Goal: Transaction & Acquisition: Purchase product/service

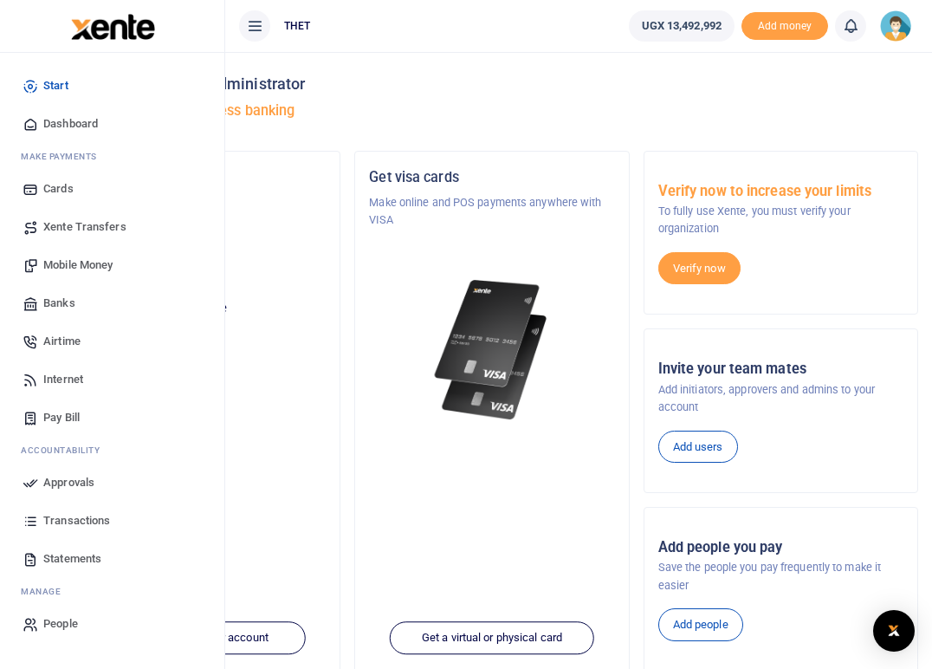
click at [75, 262] on span "Mobile Money" at bounding box center [77, 264] width 69 height 17
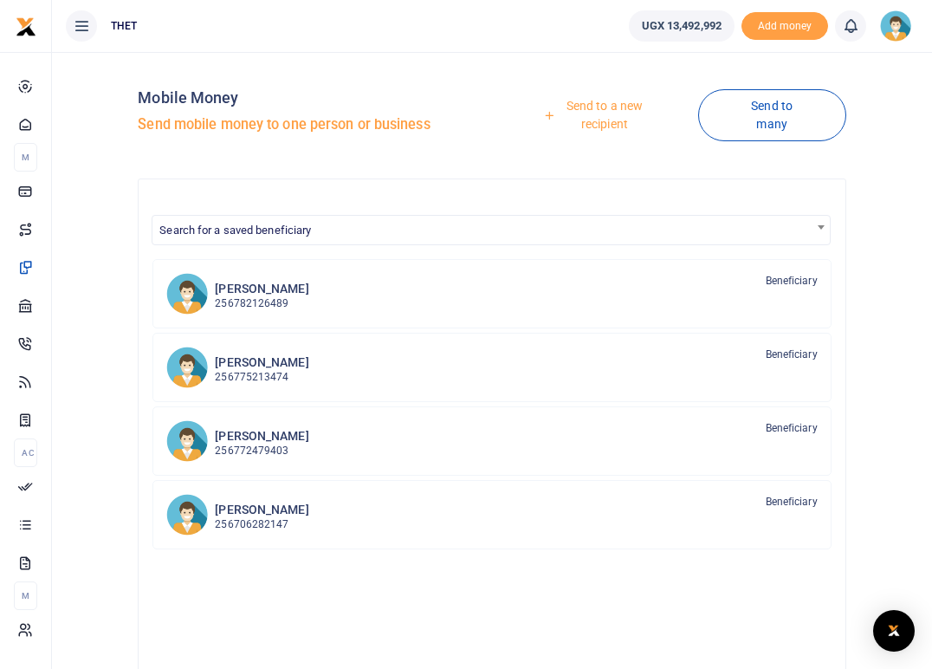
click at [605, 113] on link "Send to a new recipient" at bounding box center [598, 114] width 199 height 49
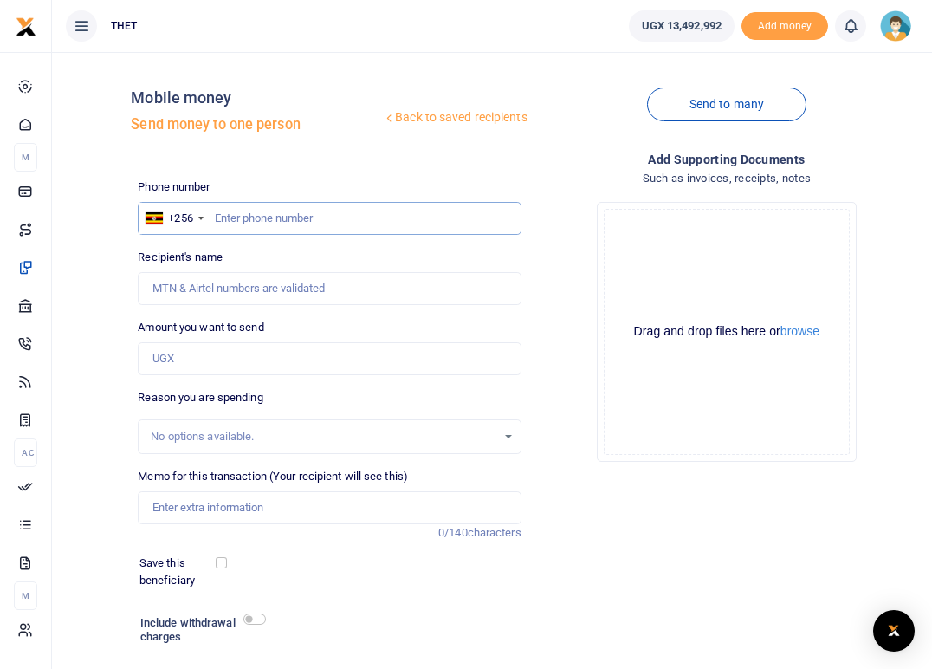
click at [278, 226] on input "text" at bounding box center [329, 218] width 383 height 33
click at [248, 220] on input "text" at bounding box center [329, 218] width 383 height 33
type input "0766762028"
type input "Mary Komuhimbo"
click at [292, 220] on input "0766762028" at bounding box center [329, 218] width 383 height 33
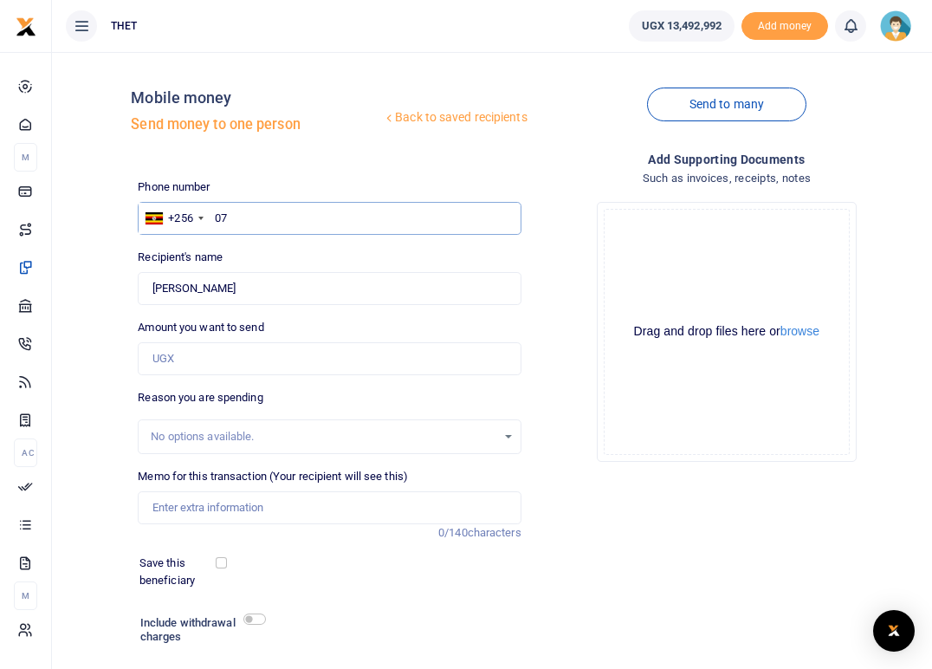
type input "0"
type input "0782391888"
type input "[PERSON_NAME]"
type input "0"
type input "076676402"
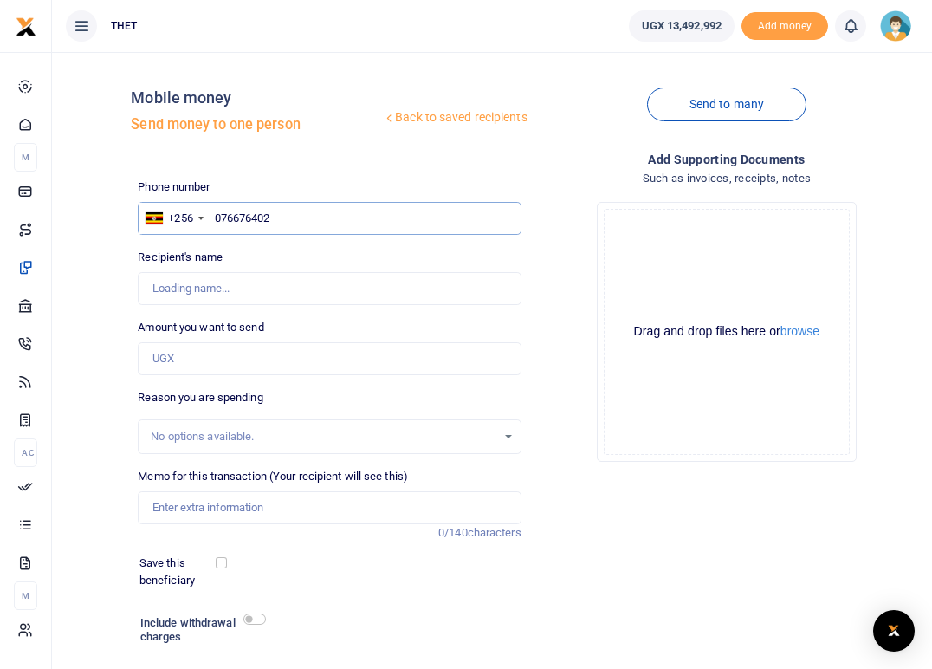
type input "0766764028"
type input "[PERSON_NAME]"
type input "0766764028"
click at [221, 359] on input "Amount you want to send" at bounding box center [329, 358] width 383 height 33
click at [181, 356] on input "Amount you want to send" at bounding box center [329, 358] width 383 height 33
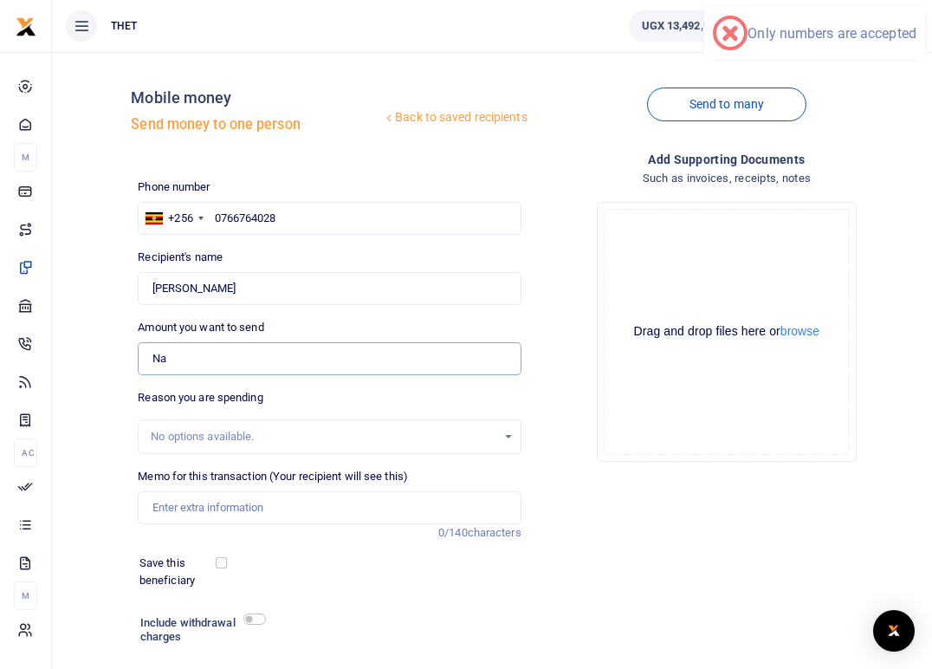
type input "N"
type input "0"
type input "250,000"
click at [376, 391] on div "Reason you are spending No options available." at bounding box center [329, 421] width 383 height 65
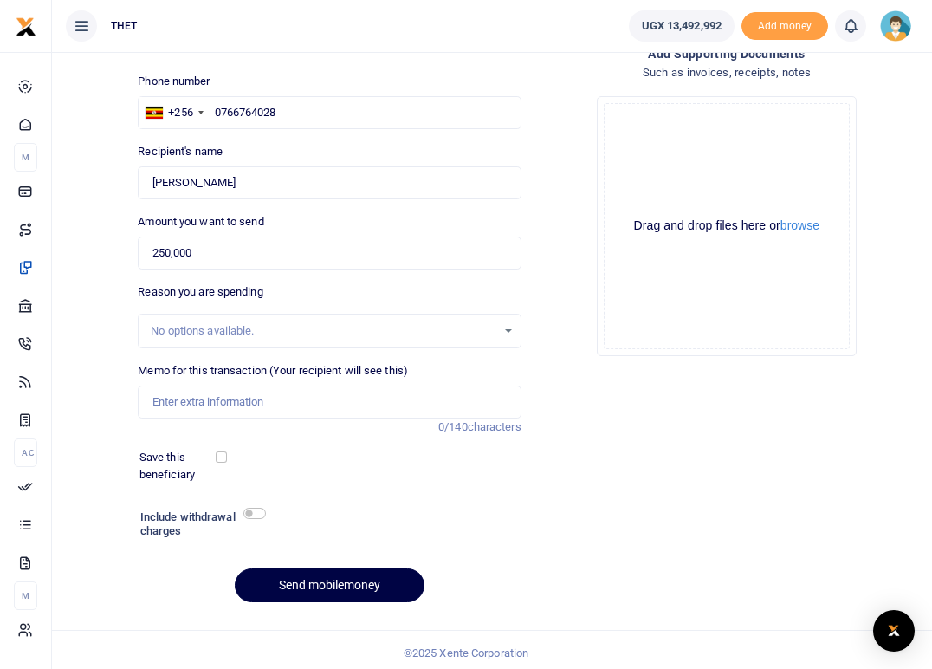
scroll to position [112, 0]
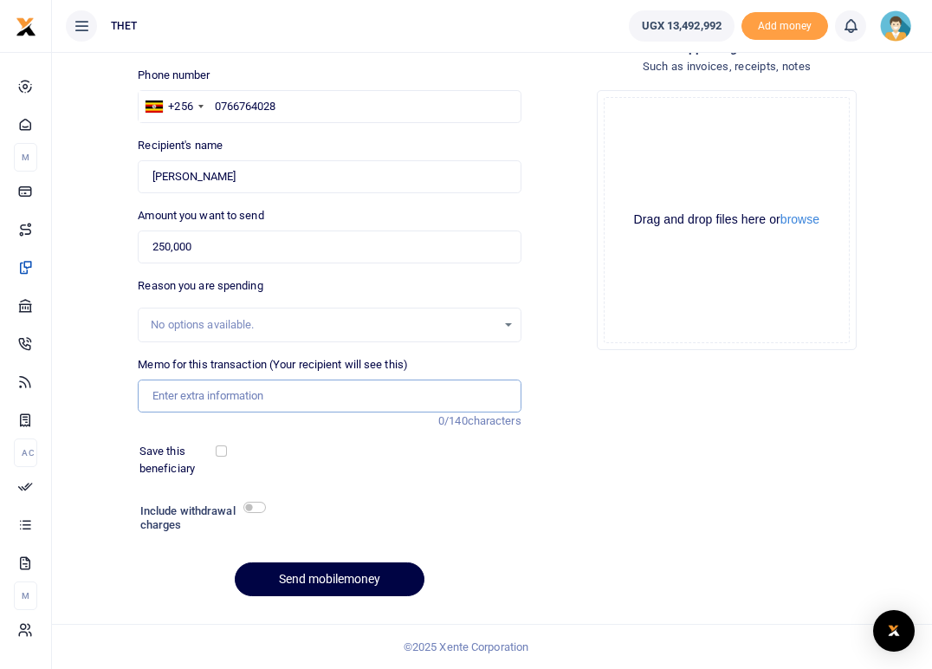
click at [170, 392] on input "Memo for this transaction (Your recipient will see this)" at bounding box center [329, 395] width 383 height 33
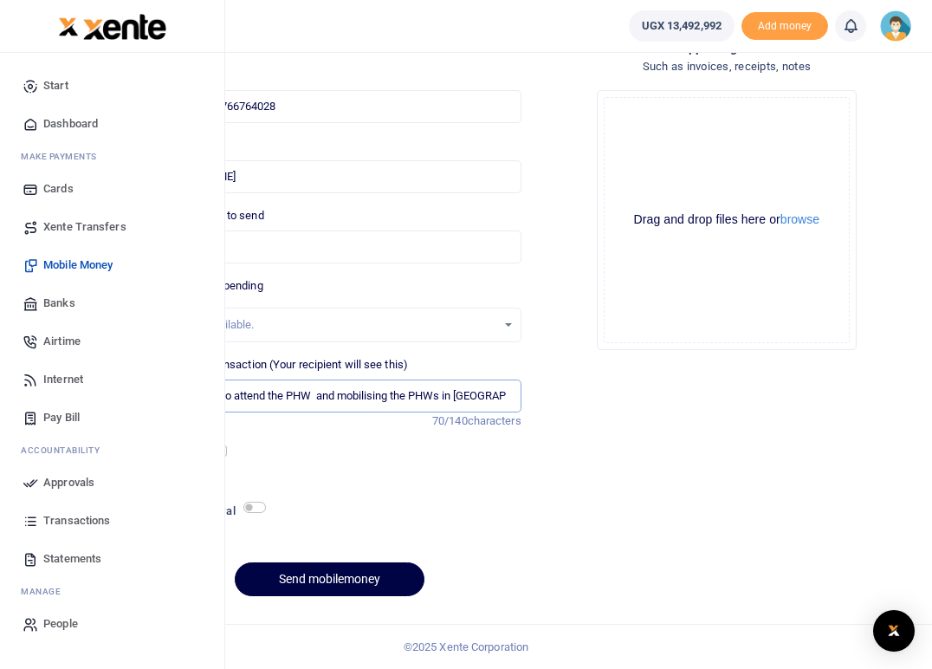
type input "Transport refund to attend the PHW and mobilising the PHWs in Pakwach"
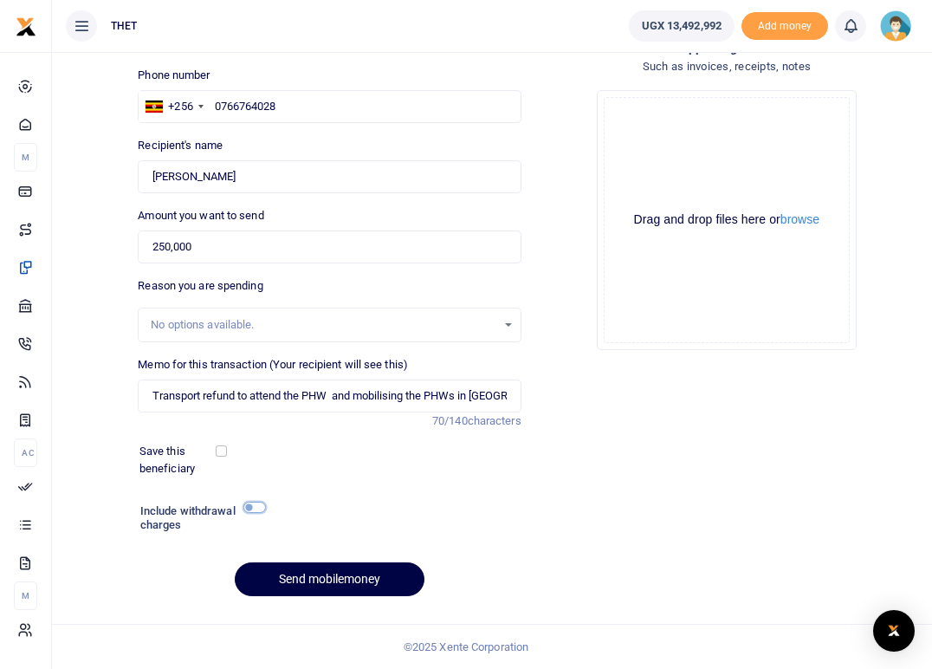
click at [260, 509] on input "checkbox" at bounding box center [254, 507] width 23 height 11
checkbox input "true"
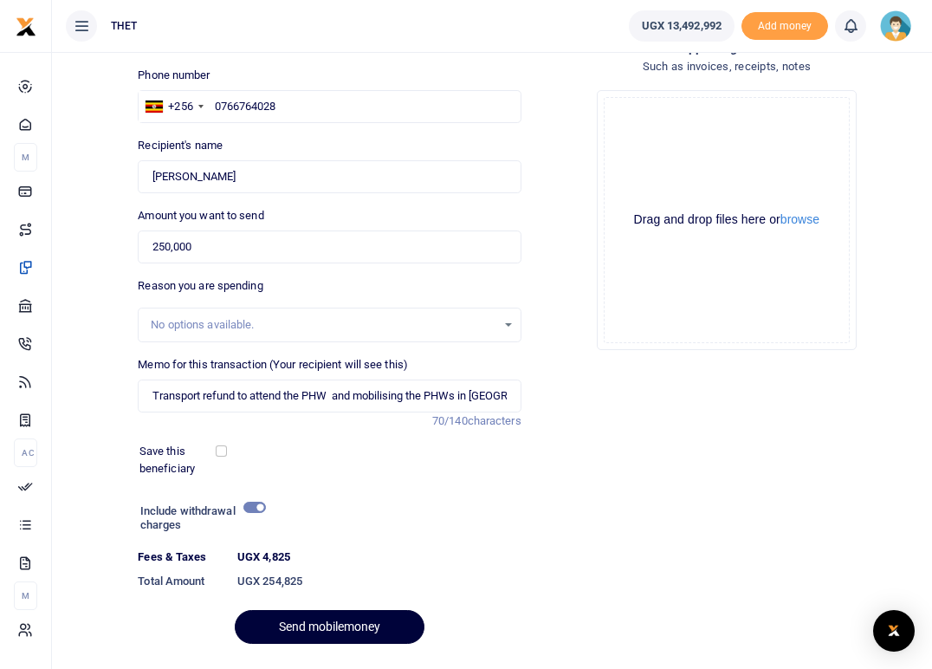
click at [308, 623] on button "Send mobilemoney" at bounding box center [330, 627] width 190 height 34
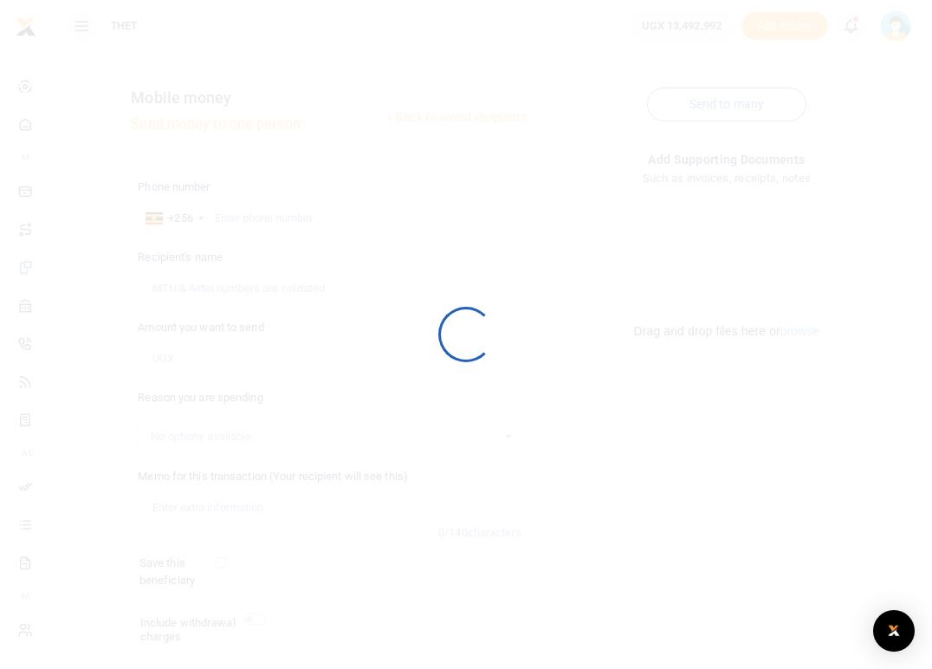
scroll to position [112, 0]
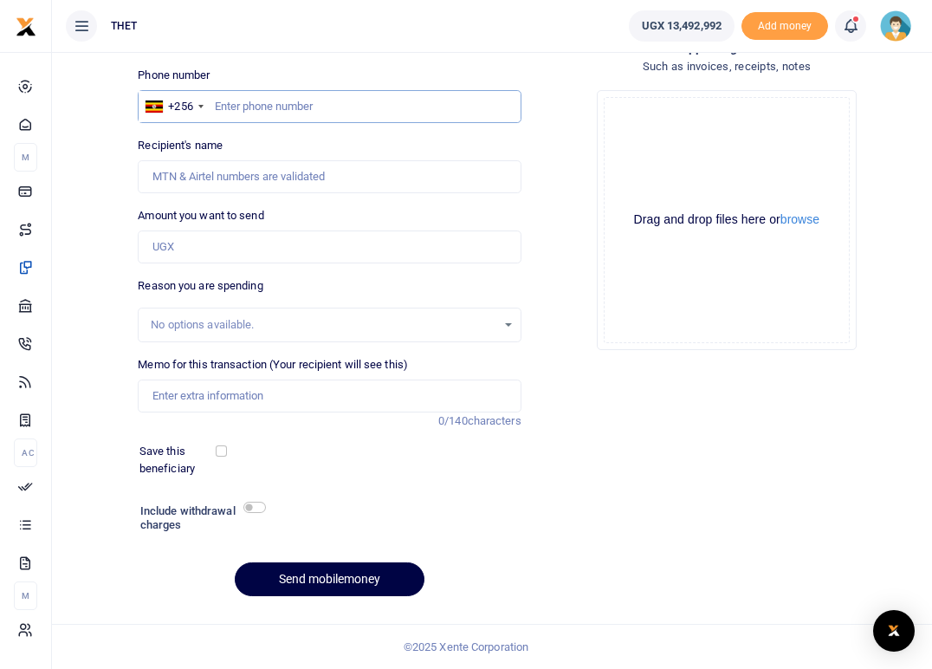
click at [237, 108] on input "text" at bounding box center [329, 106] width 383 height 33
type input "0782391888"
type input "Edson Tumusherure"
type input "07823918"
type input "0762890699"
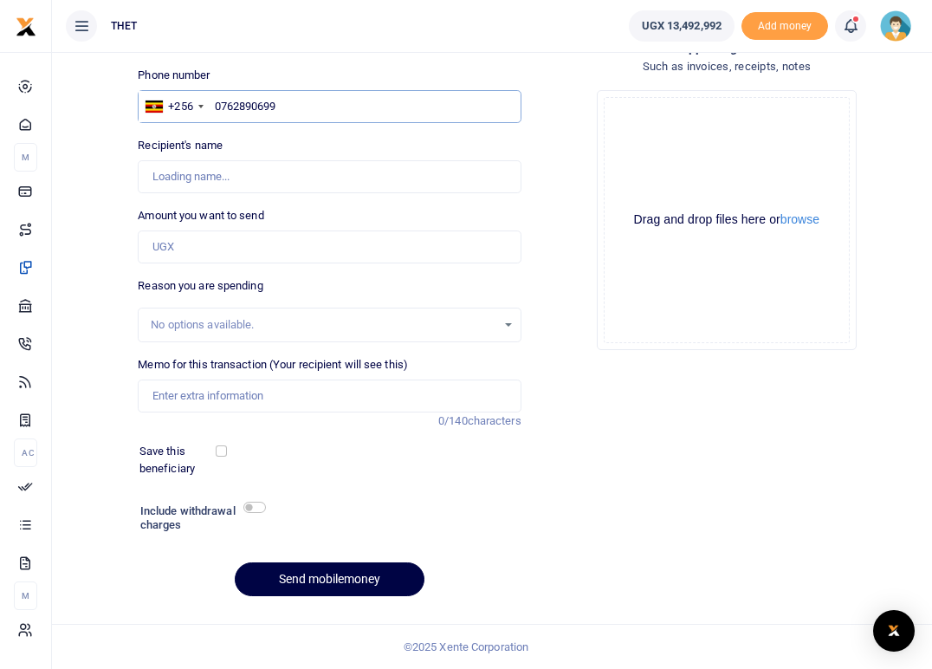
type input "Richard Adiba"
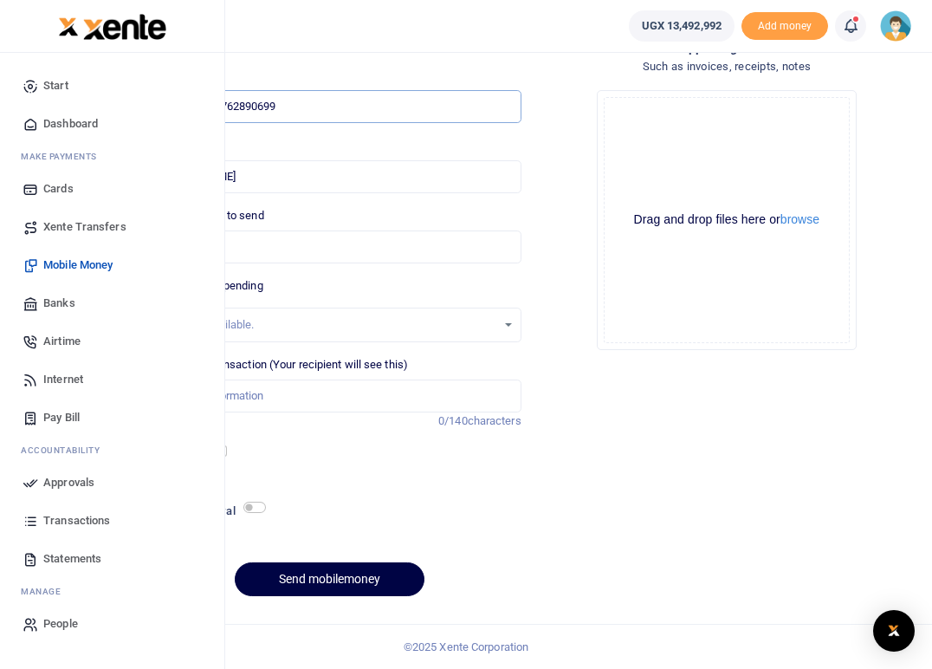
type input "0762890699"
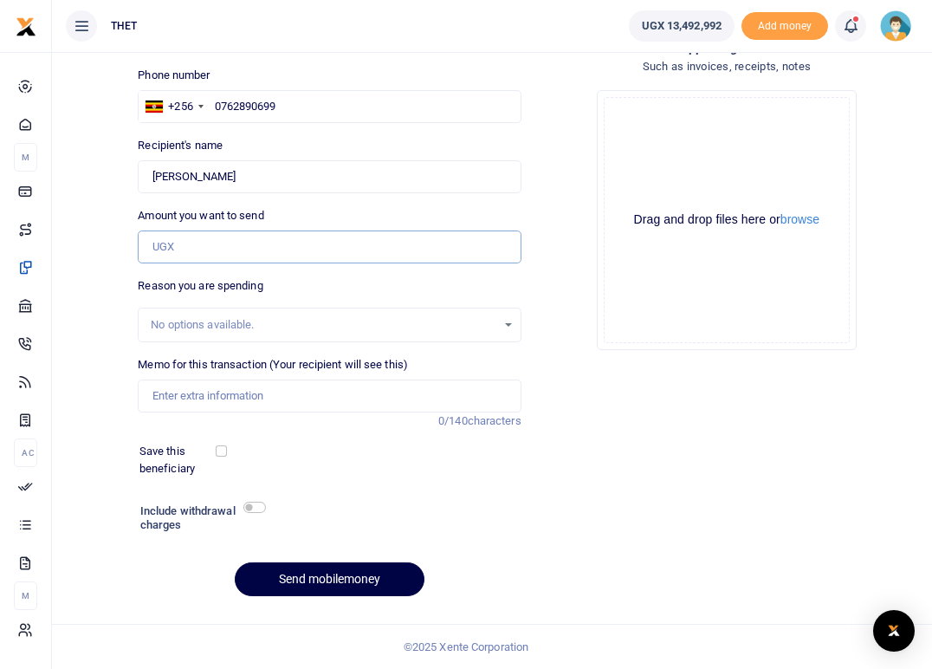
click at [212, 248] on input "Amount you want to send" at bounding box center [329, 246] width 383 height 33
type input "150,000"
click at [287, 277] on div "Reason you are spending No options available." at bounding box center [329, 309] width 383 height 65
click at [213, 392] on input "Memo for this transaction (Your recipient will see this)" at bounding box center [329, 395] width 383 height 33
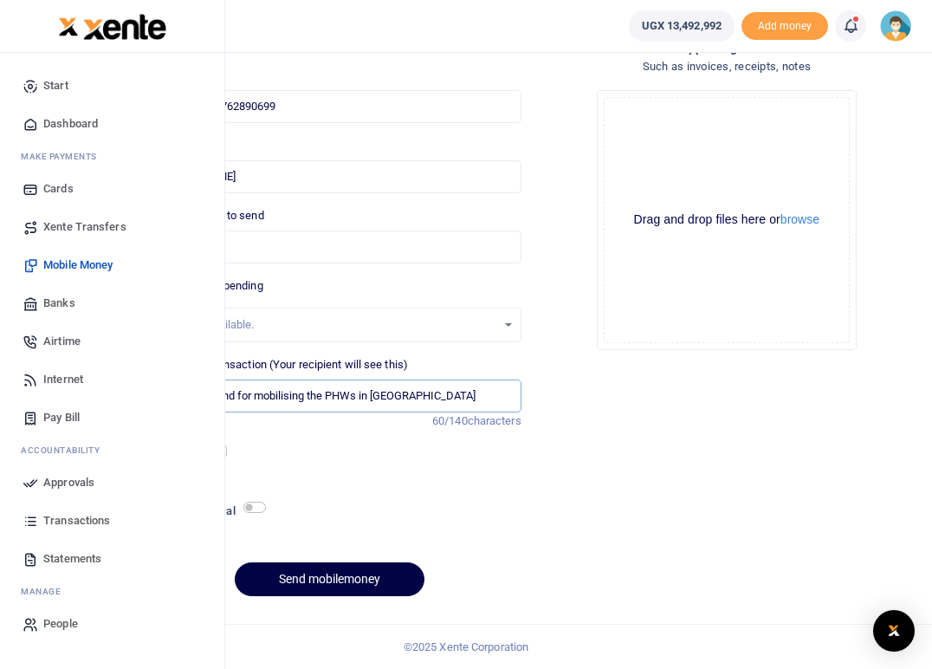
type input "Transport refund for mobilising the PHWs in Maracha district"
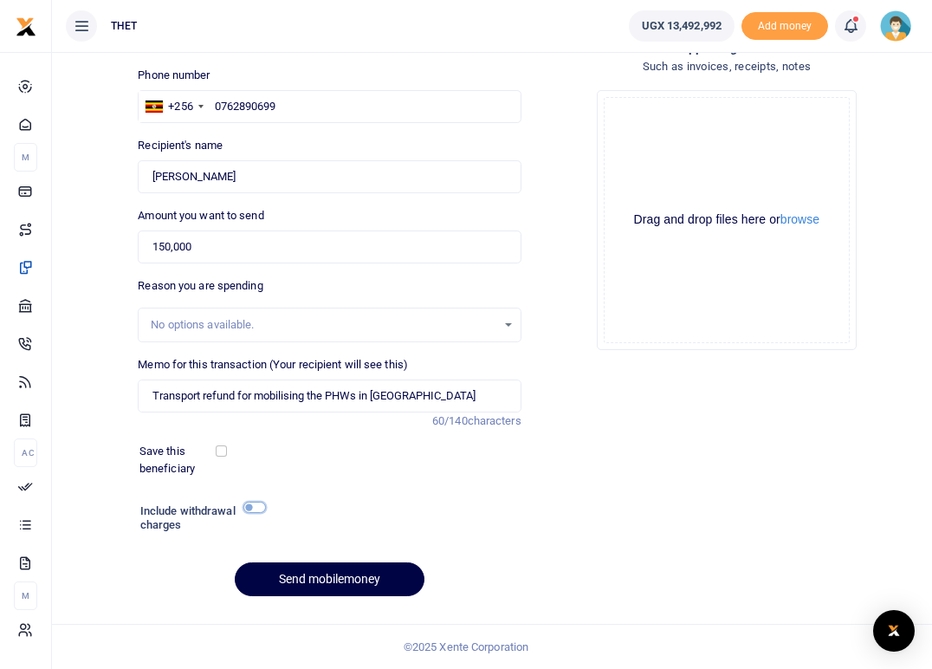
click at [263, 507] on input "checkbox" at bounding box center [254, 507] width 23 height 11
checkbox input "true"
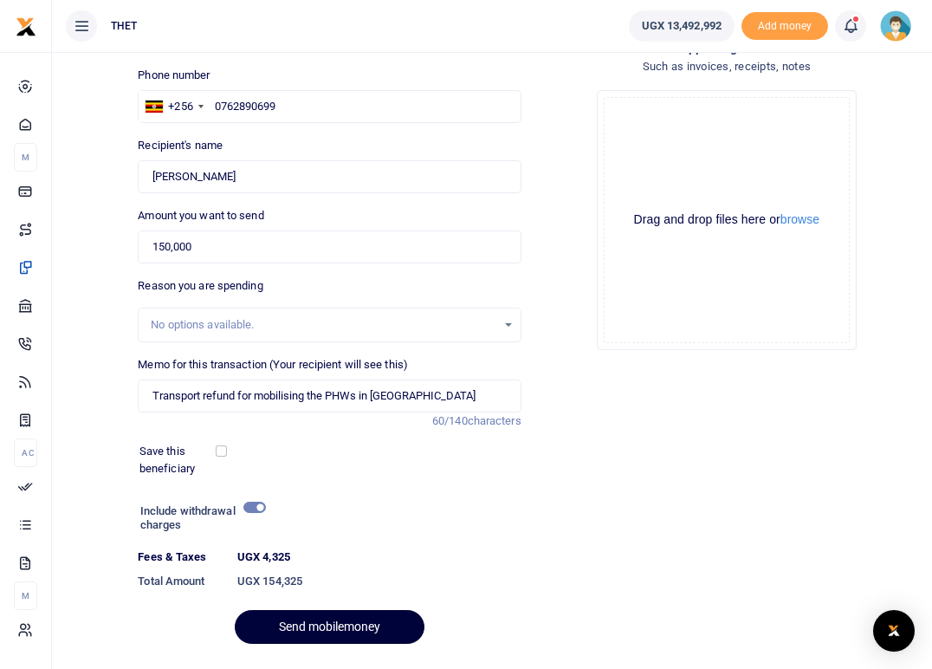
click at [323, 626] on button "Send mobilemoney" at bounding box center [330, 627] width 190 height 34
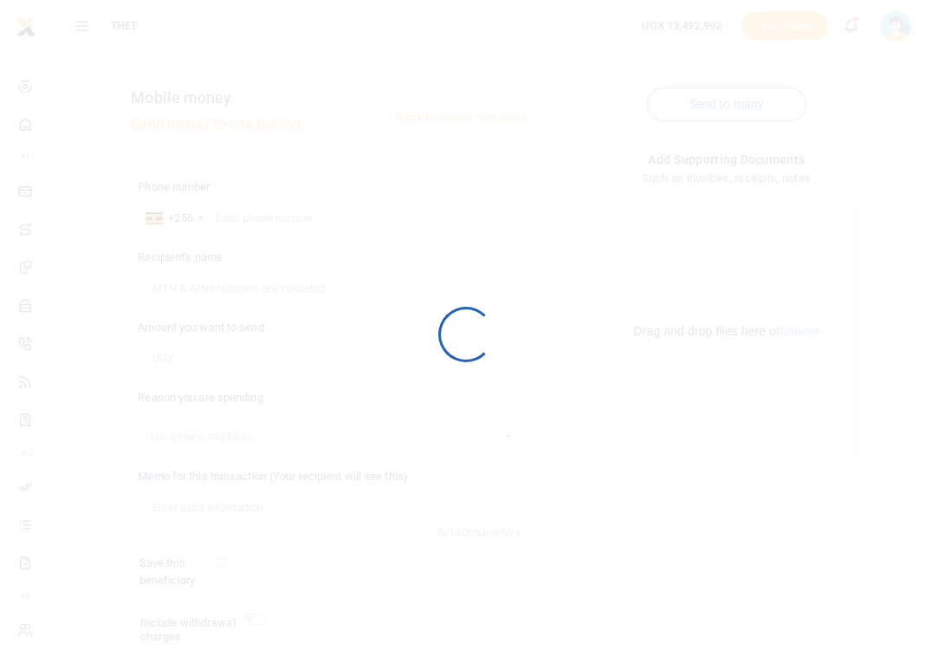
scroll to position [112, 0]
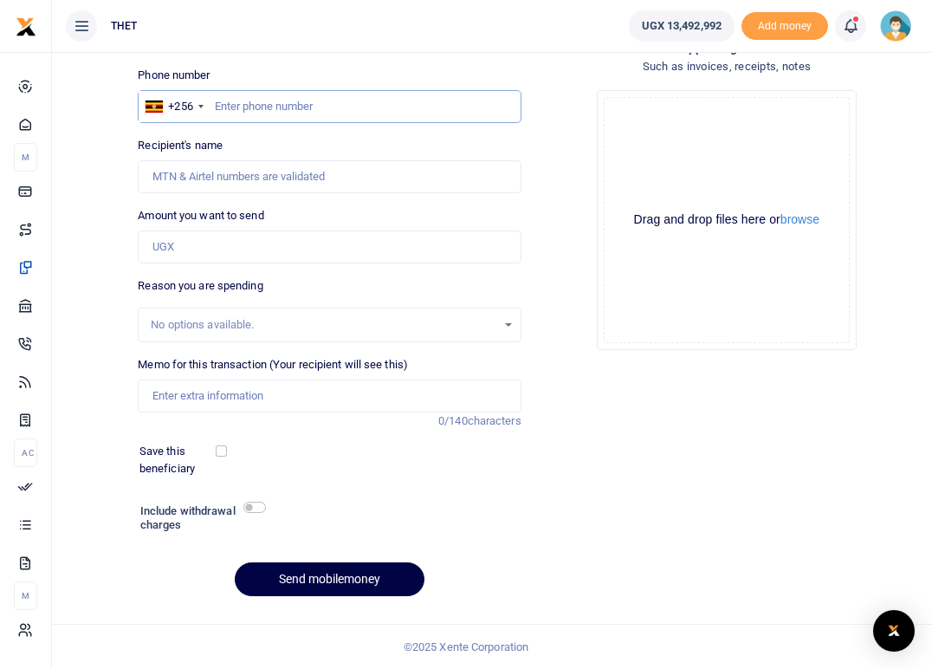
click at [263, 101] on input "text" at bounding box center [329, 106] width 383 height 33
type input "0772471338"
type input "[PERSON_NAME]"
type input "0772471338"
click at [194, 247] on input "Amount you want to send" at bounding box center [329, 246] width 383 height 33
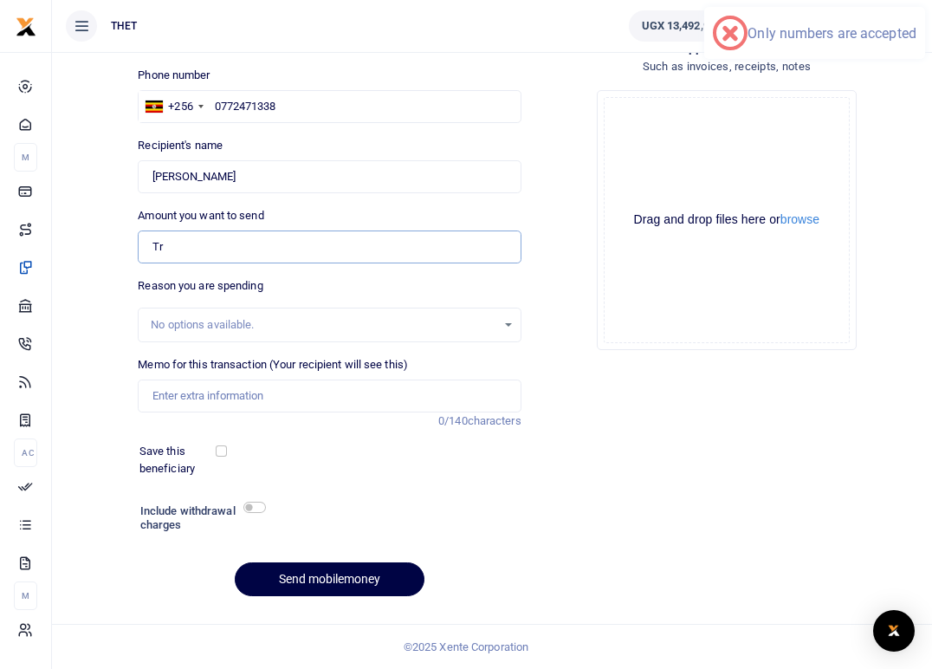
type input "T"
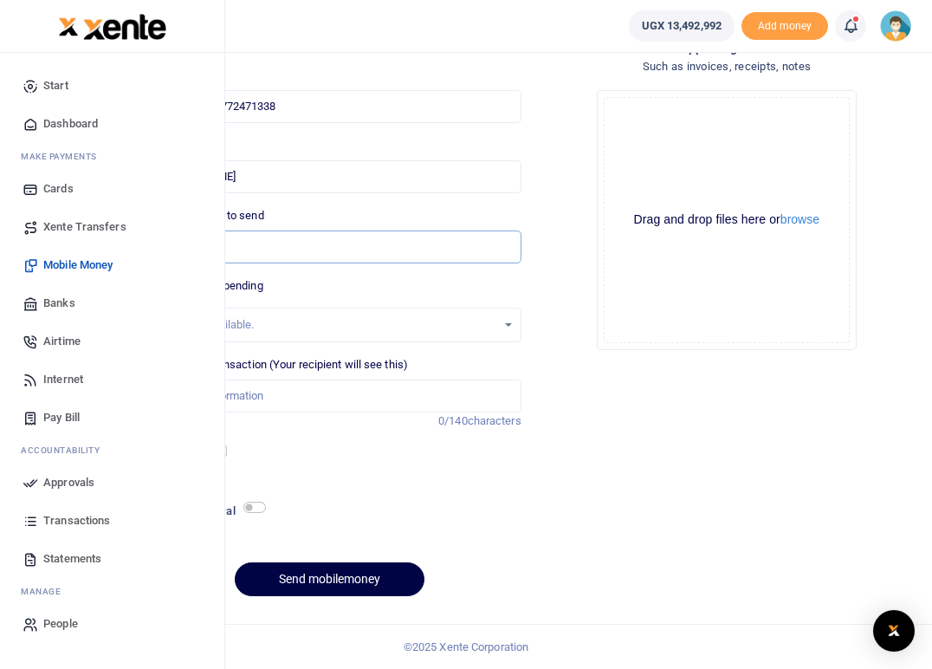
type input "100,000"
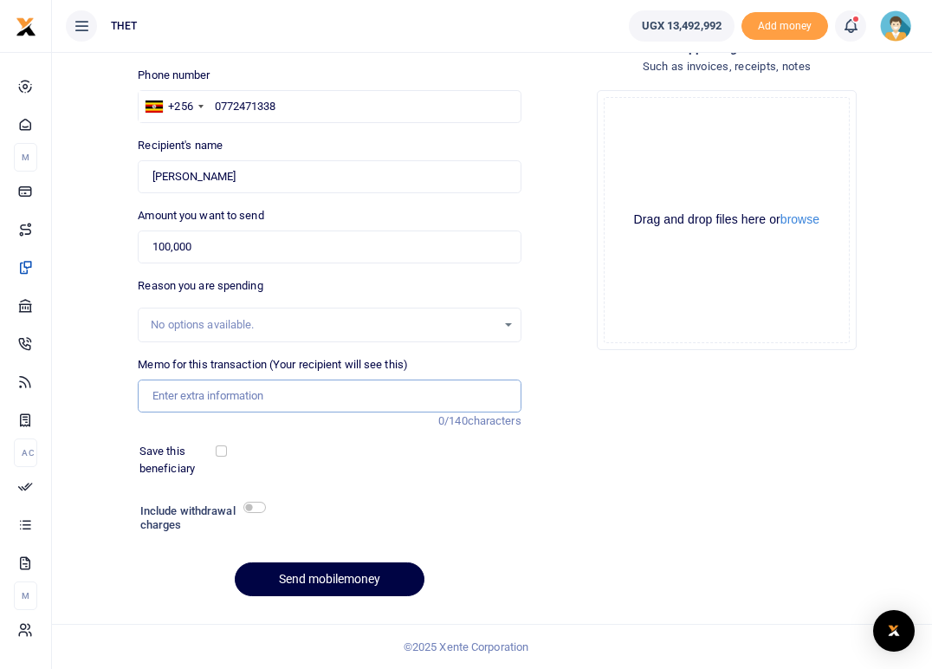
click at [207, 401] on input "Memo for this transaction (Your recipient will see this)" at bounding box center [329, 395] width 383 height 33
type input "Transport refund for attending the PHW training in [GEOGRAPHIC_DATA]"
click at [313, 454] on div "Save this beneficiary" at bounding box center [319, 460] width 373 height 34
click at [256, 508] on input "checkbox" at bounding box center [254, 507] width 23 height 11
checkbox input "true"
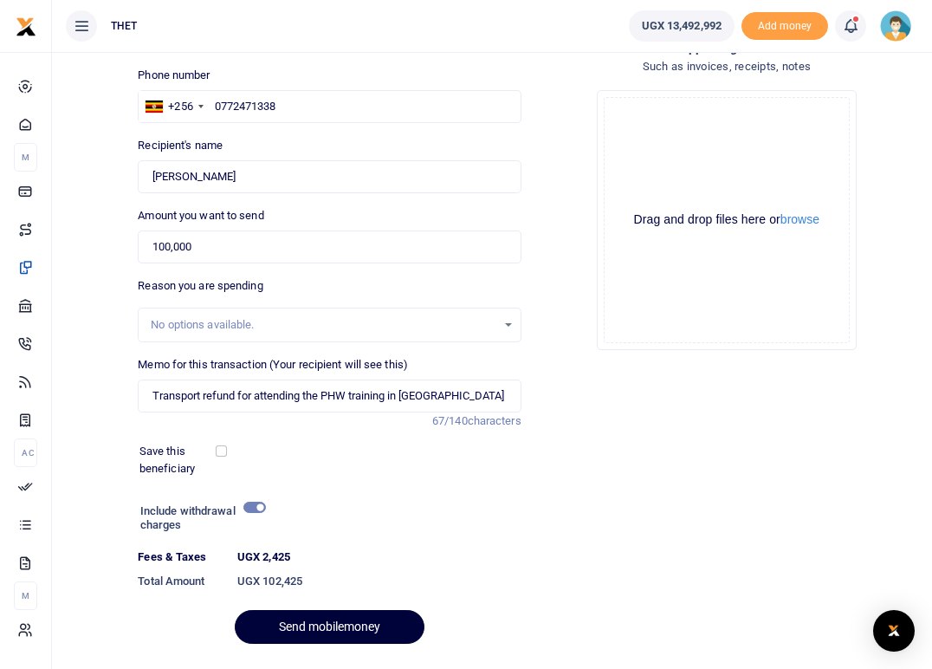
click at [314, 624] on button "Send mobilemoney" at bounding box center [330, 627] width 190 height 34
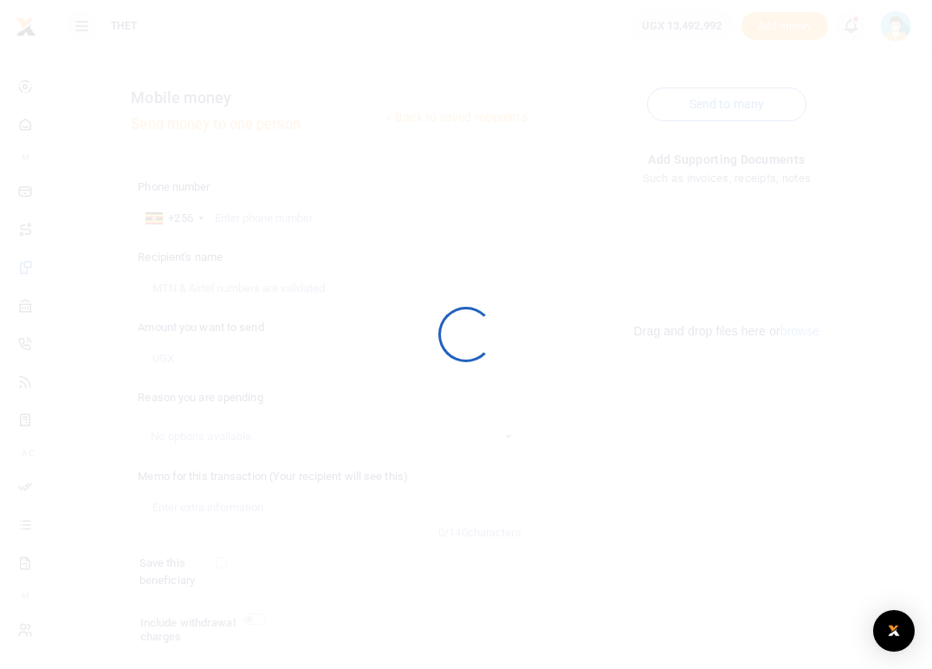
scroll to position [112, 0]
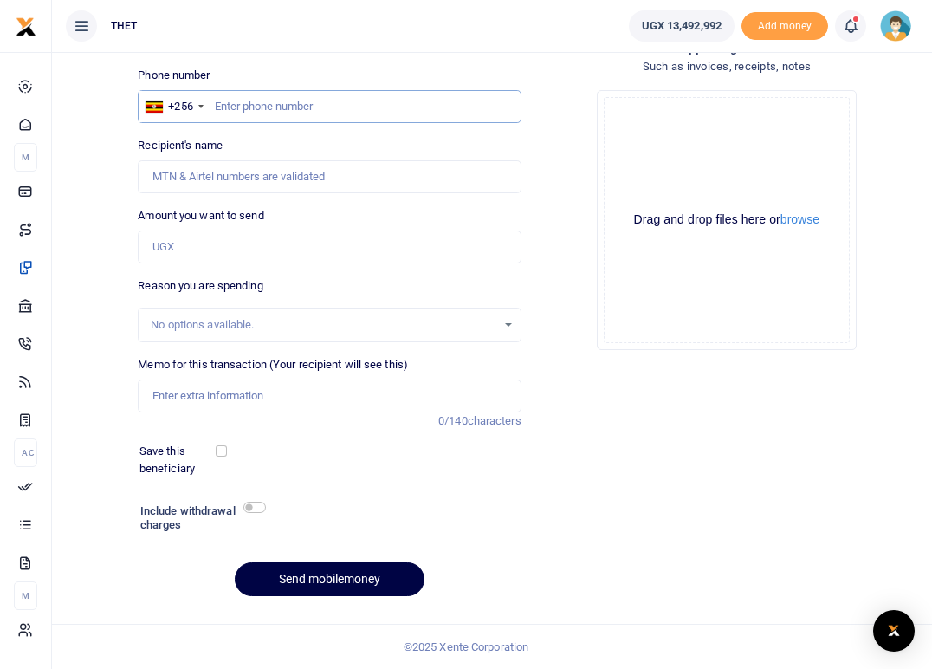
click at [256, 107] on input "text" at bounding box center [329, 106] width 383 height 33
type input "0784087290"
type input "[PERSON_NAME]"
type input "0784087290"
click at [232, 249] on input "Amount you want to send" at bounding box center [329, 246] width 383 height 33
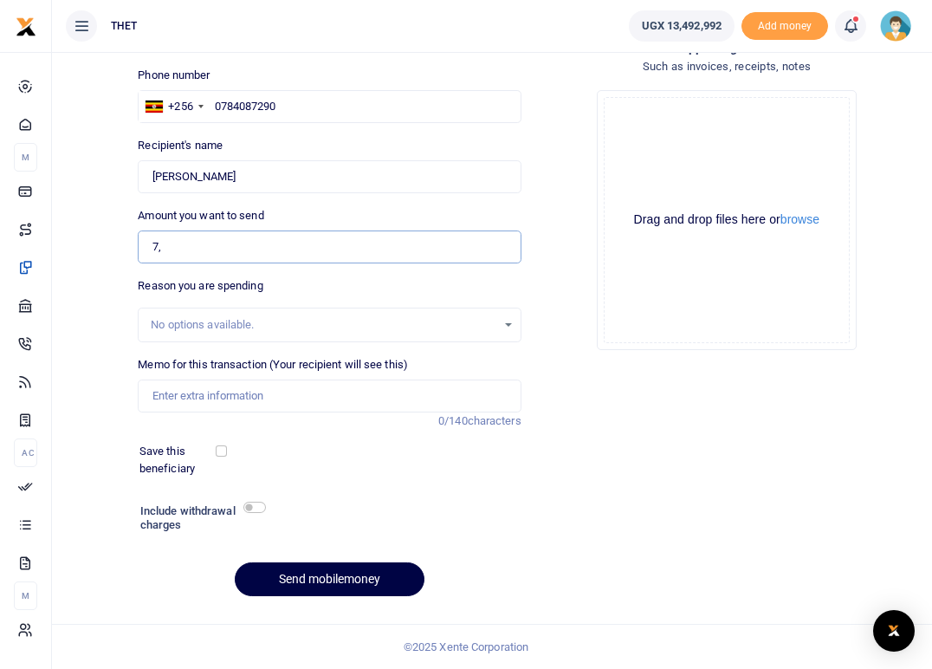
type input "7"
click at [212, 253] on input "0" at bounding box center [329, 246] width 383 height 33
type input "100,000"
click at [321, 284] on div "Reason you are spending No options available." at bounding box center [329, 309] width 383 height 65
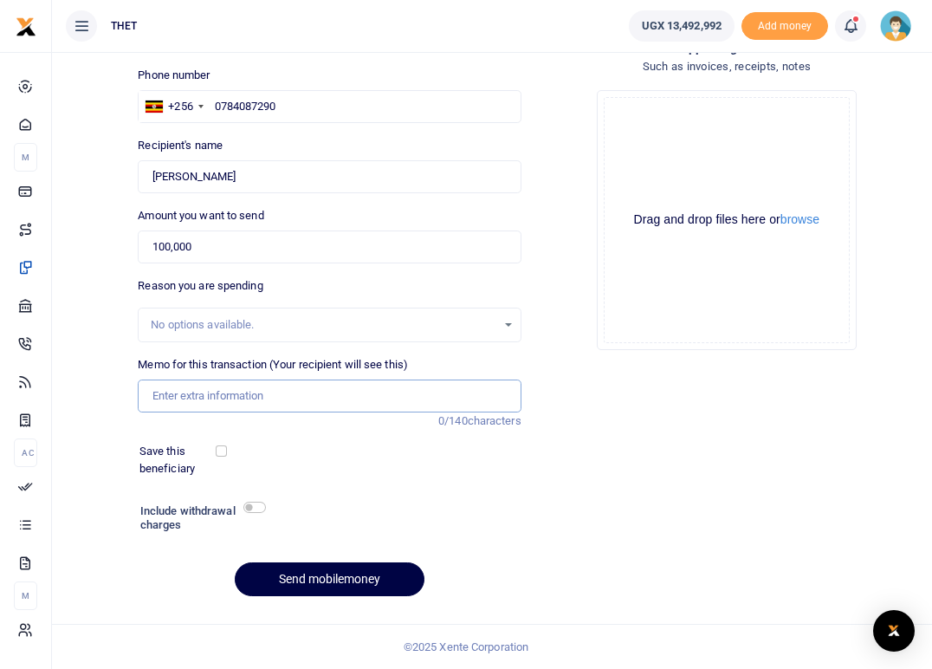
click at [197, 399] on input "Memo for this transaction (Your recipient will see this)" at bounding box center [329, 395] width 383 height 33
click at [161, 392] on input "Memo for this transaction (Your recipient will see this)" at bounding box center [329, 395] width 383 height 33
type input "Transport refund to attend the PHW training in [GEOGRAPHIC_DATA]"
click at [404, 487] on div "Phone number +256 Uganda +256 0784087290 Phone is required. Recipient's name Fo…" at bounding box center [329, 339] width 397 height 544
click at [259, 506] on input "checkbox" at bounding box center [254, 507] width 23 height 11
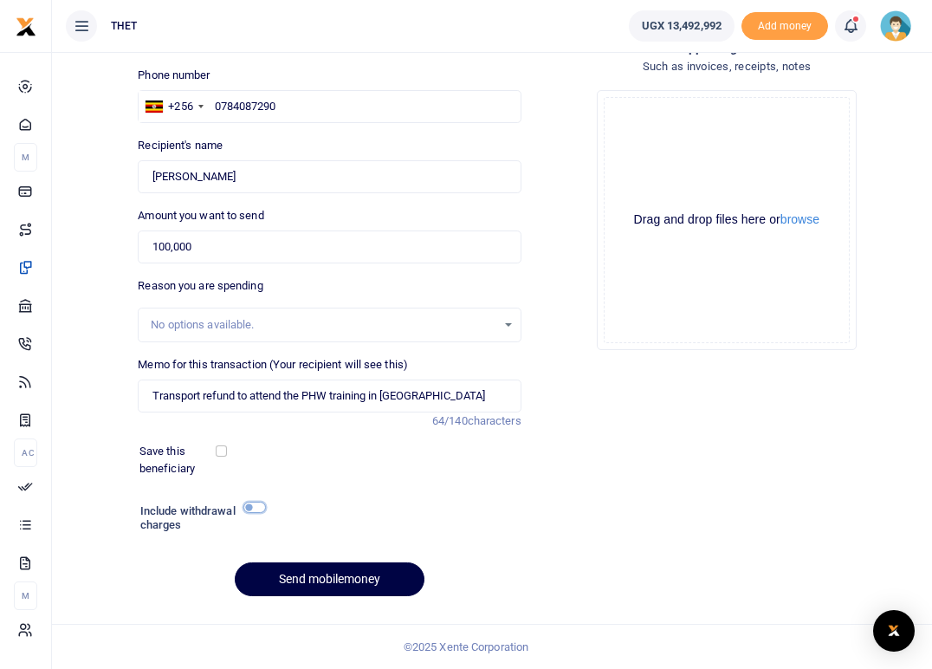
checkbox input "true"
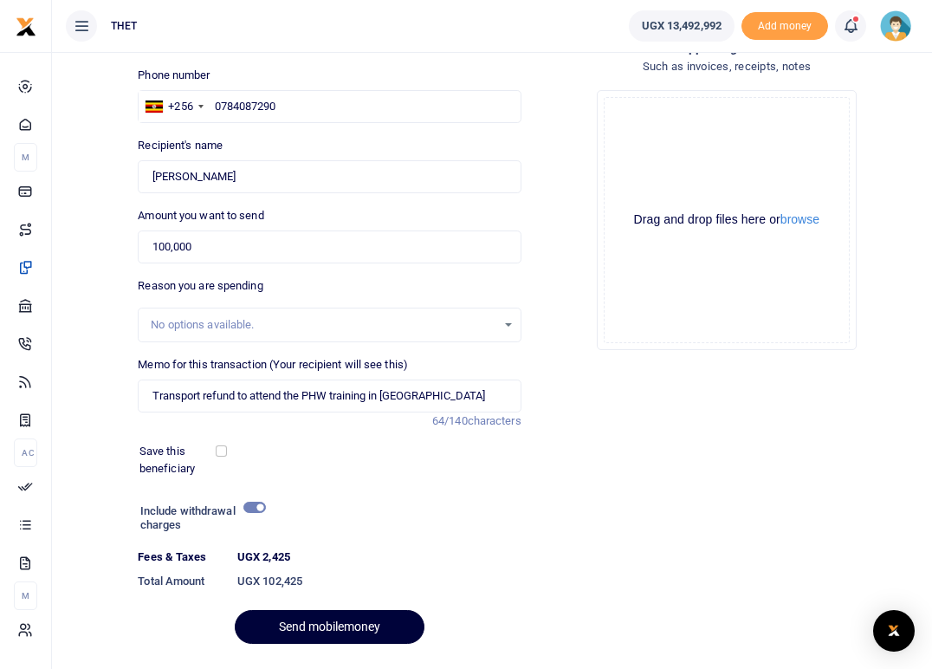
click at [304, 620] on button "Send mobilemoney" at bounding box center [330, 627] width 190 height 34
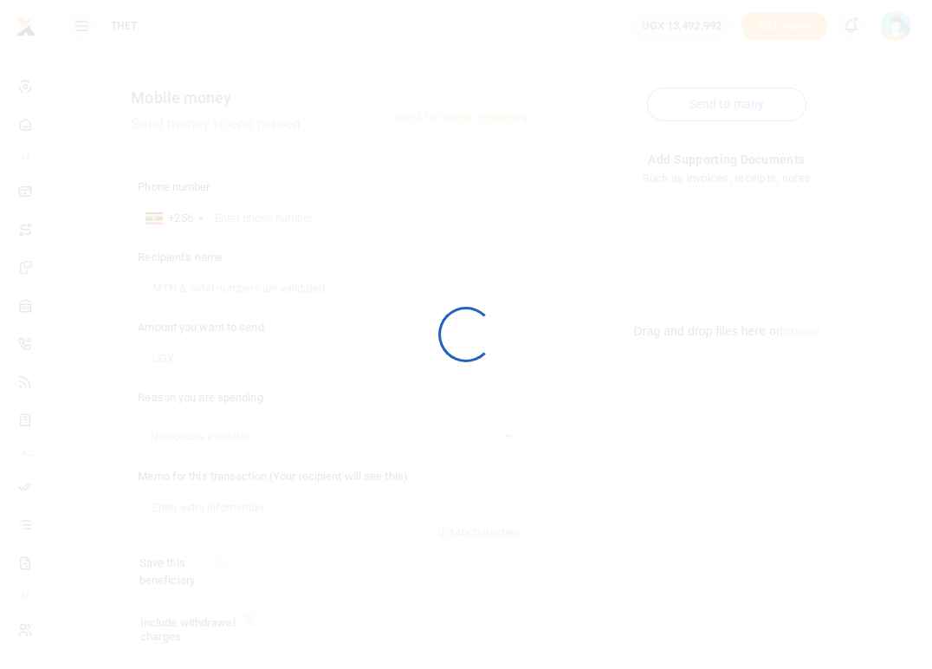
scroll to position [112, 0]
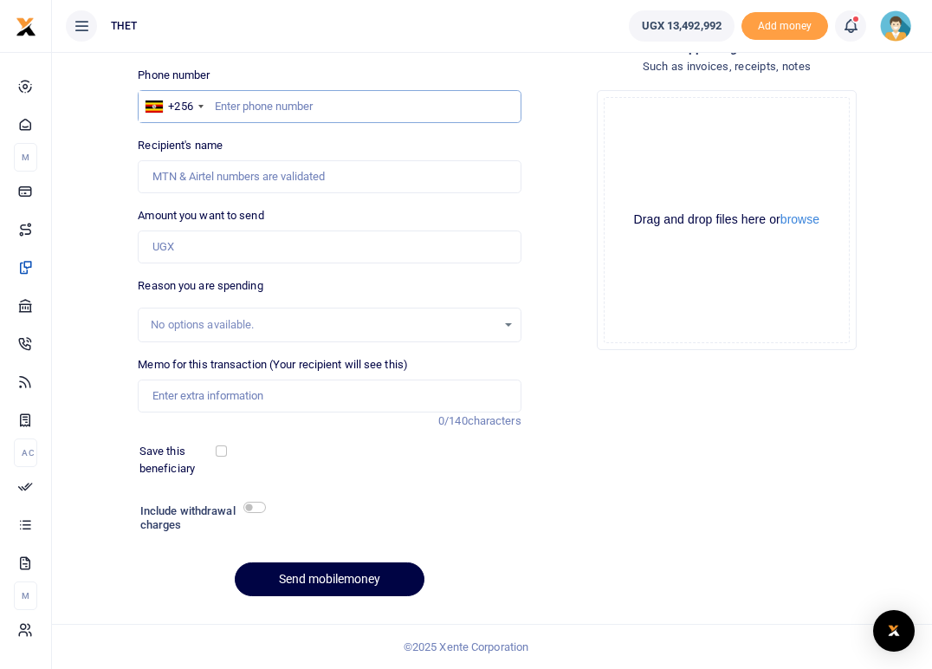
click at [251, 108] on input "text" at bounding box center [329, 106] width 383 height 33
type input "0772947541"
type input "Julius Tukamuhabwa"
type input "0772947541"
click at [204, 244] on input "Amount you want to send" at bounding box center [329, 246] width 383 height 33
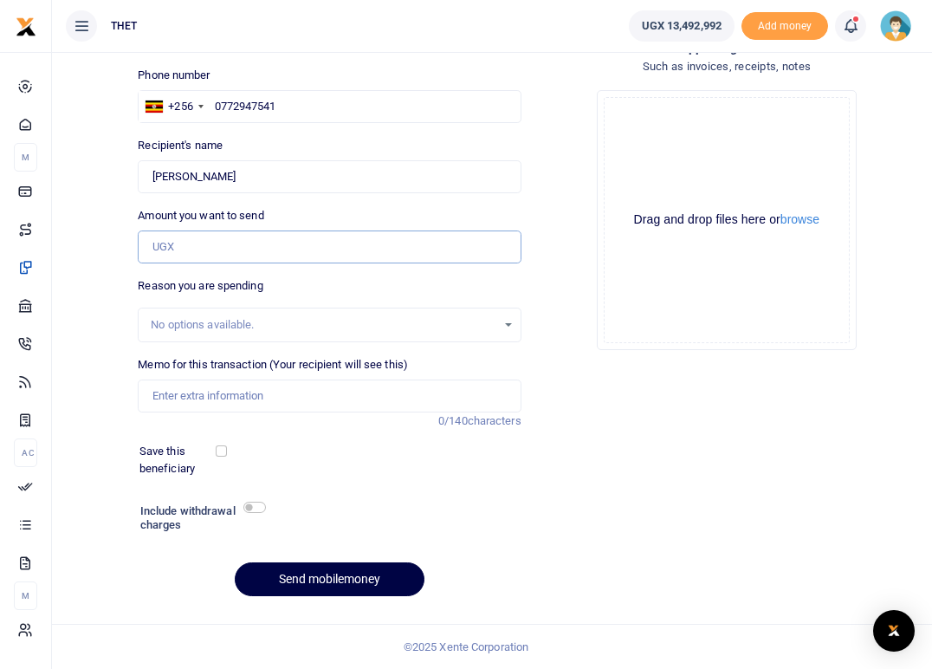
click at [173, 249] on input "Amount you want to send" at bounding box center [329, 246] width 383 height 33
type input "150,000"
click at [330, 284] on div "Reason you are spending No options available." at bounding box center [329, 309] width 383 height 65
click at [193, 394] on input "Memo for this transaction (Your recipient will see this)" at bounding box center [329, 395] width 383 height 33
type input "M"
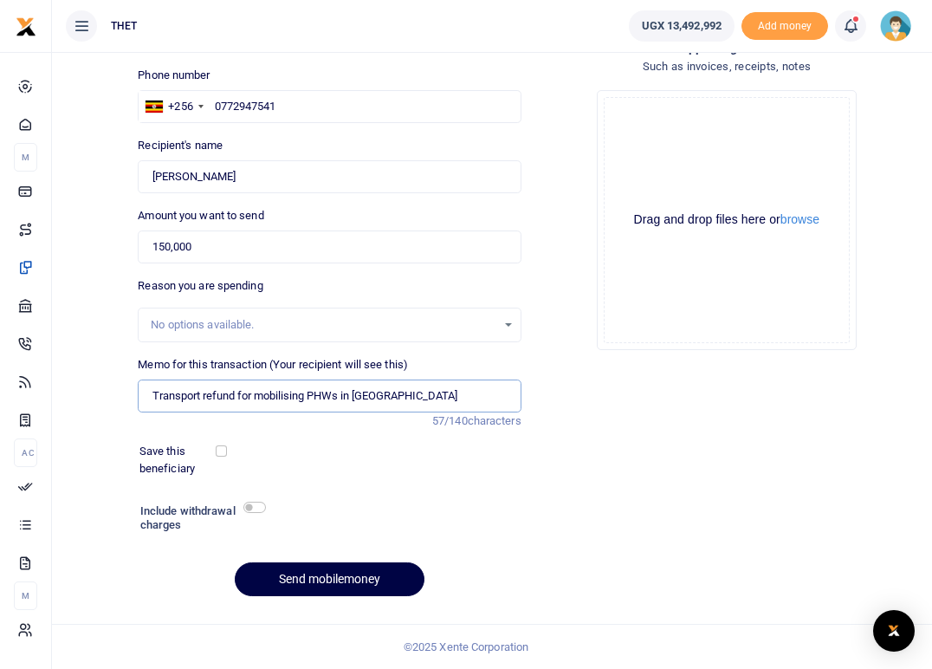
type input "Transport refund for mobilising PHWs in Kiruhura District"
click at [360, 459] on div "Save this beneficiary" at bounding box center [319, 460] width 373 height 34
click at [260, 507] on input "checkbox" at bounding box center [254, 507] width 23 height 11
checkbox input "true"
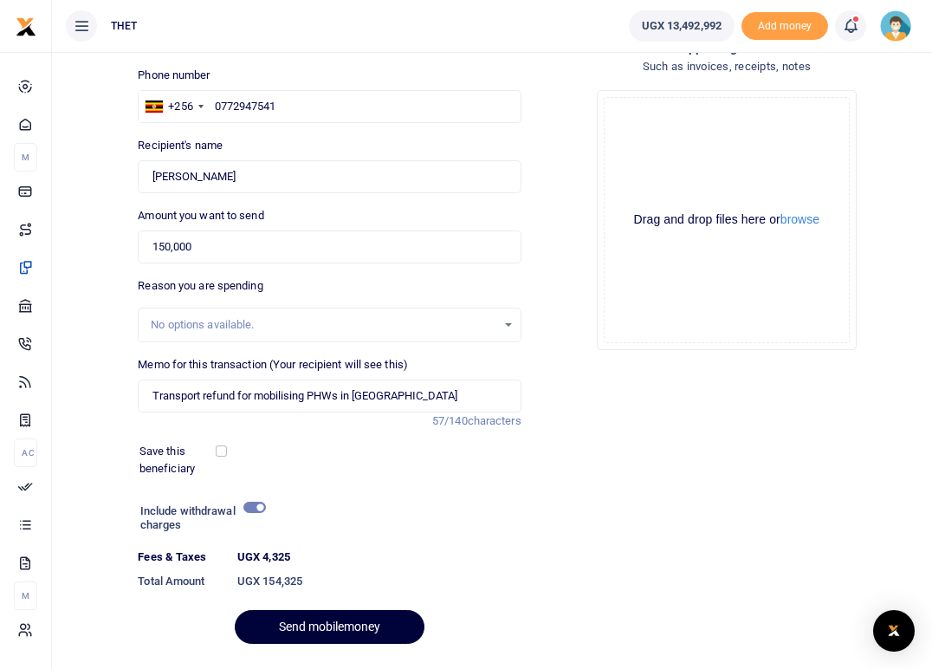
click at [340, 624] on button "Send mobilemoney" at bounding box center [330, 627] width 190 height 34
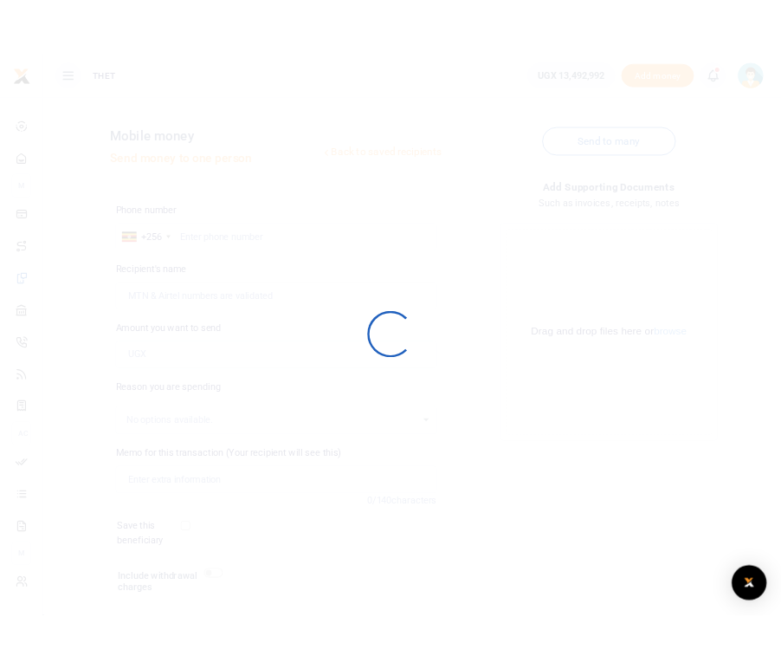
scroll to position [112, 0]
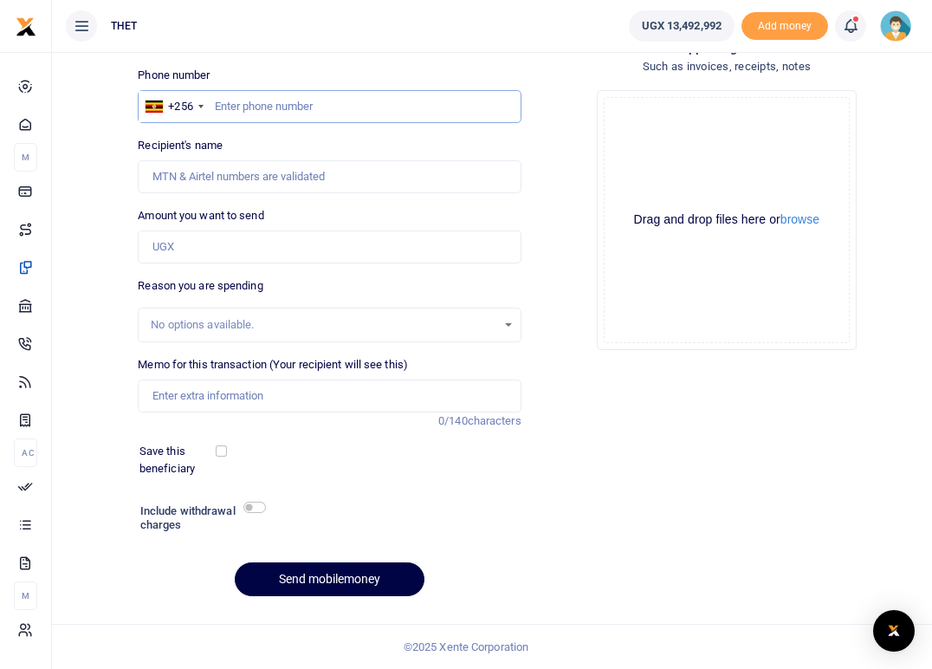
click at [243, 104] on input "text" at bounding box center [329, 106] width 383 height 33
click at [253, 113] on input "text" at bounding box center [329, 106] width 383 height 33
type input "0782391888"
type input "[PERSON_NAME]"
type input "0782391888"
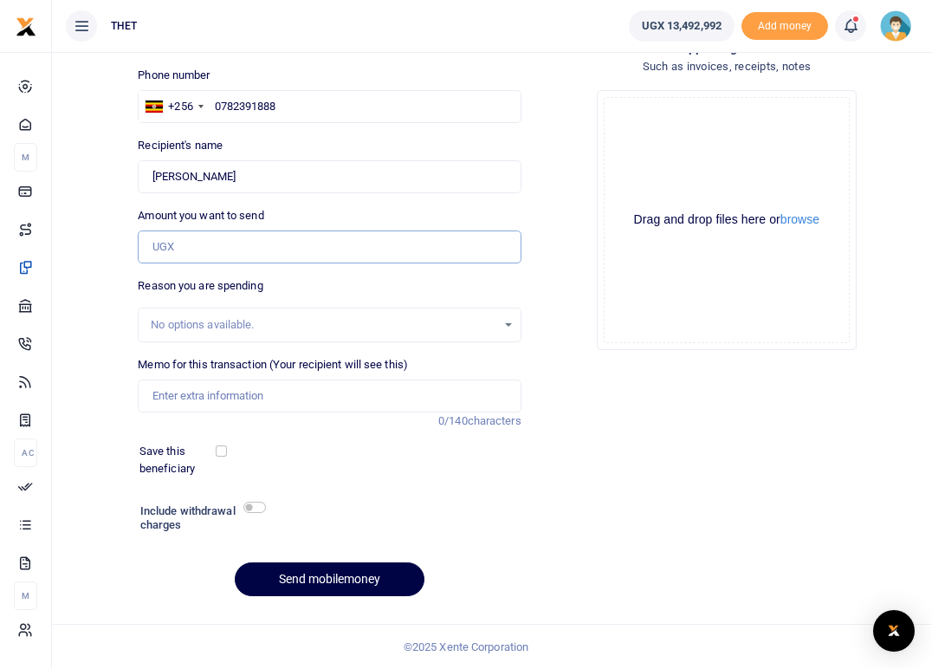
click at [205, 254] on input "Amount you want to send" at bounding box center [329, 246] width 383 height 33
click at [167, 251] on input "Amount you want to send" at bounding box center [329, 246] width 383 height 33
type input "100,000"
click at [314, 275] on div "Phone number +256 [GEOGRAPHIC_DATA] [PHONE_NUMBER] Phone is required. Recipient…" at bounding box center [329, 339] width 397 height 544
click at [186, 399] on input "Memo for this transaction (Your recipient will see this)" at bounding box center [329, 395] width 383 height 33
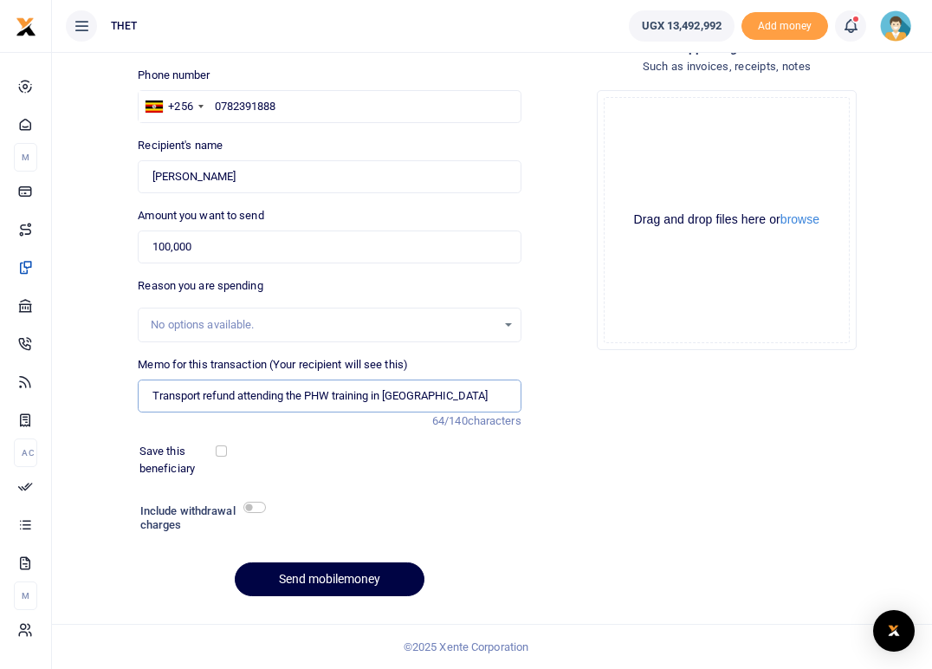
type input "Transport refund attending the PHW training in [GEOGRAPHIC_DATA]"
click at [361, 463] on div "Save this beneficiary" at bounding box center [319, 460] width 373 height 34
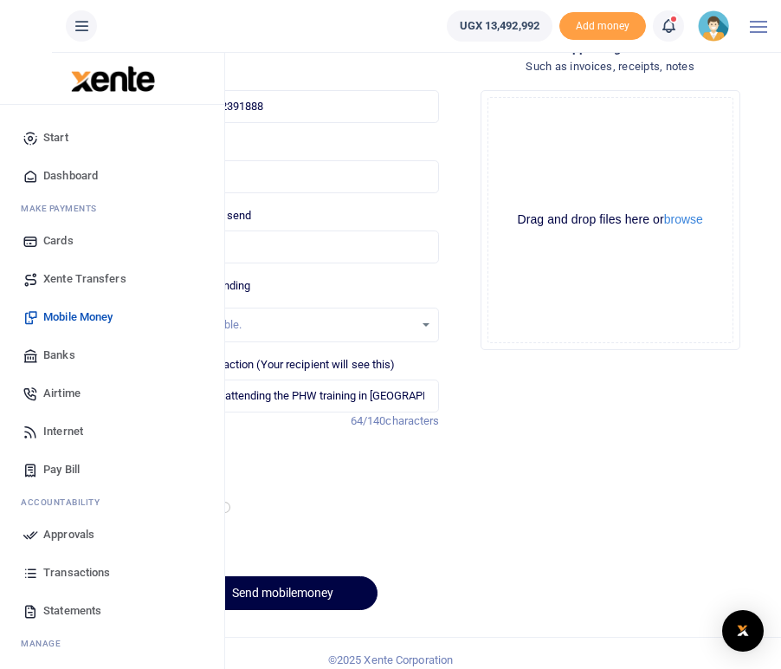
click at [573, 509] on div "Add supporting Documents Such as invoices, receipts, notes Drop your files here…" at bounding box center [610, 331] width 328 height 586
click at [674, 26] on icon at bounding box center [668, 25] width 17 height 19
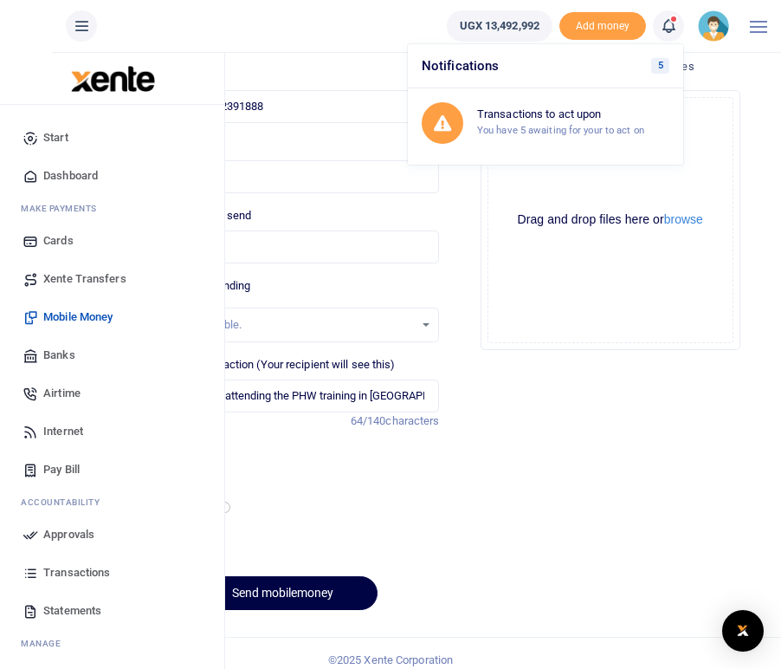
click at [88, 316] on span "Mobile Money" at bounding box center [77, 316] width 69 height 17
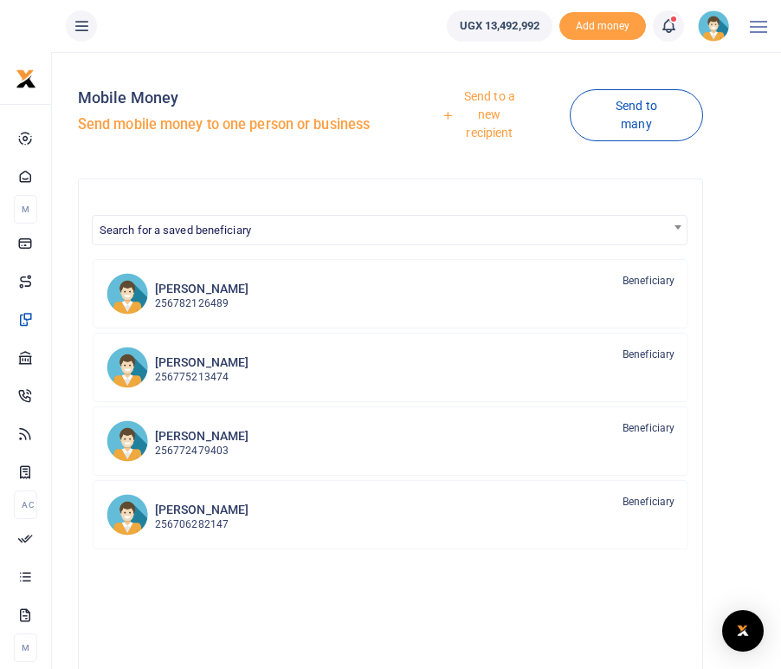
click at [671, 28] on icon at bounding box center [668, 25] width 17 height 19
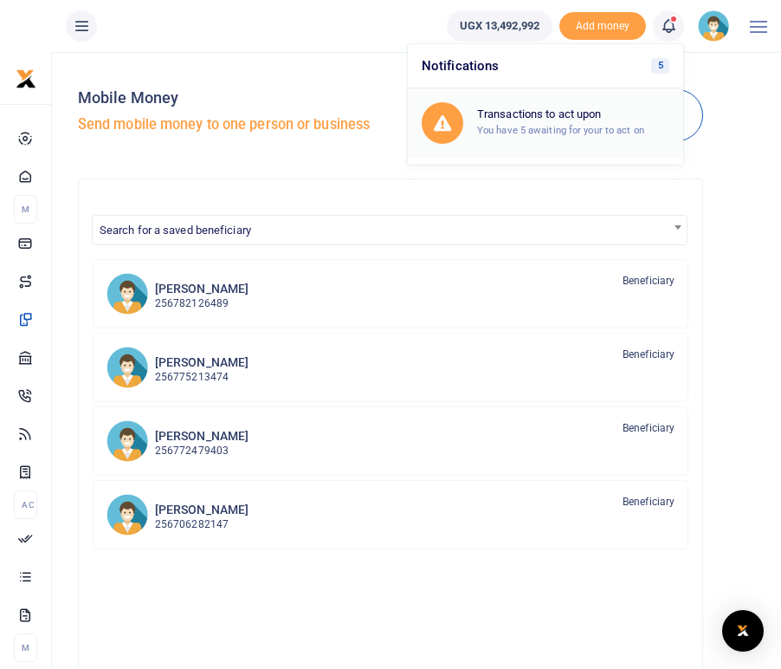
click at [571, 121] on div "Transactions to act upon You have 5 awaiting for your to act on" at bounding box center [573, 122] width 192 height 30
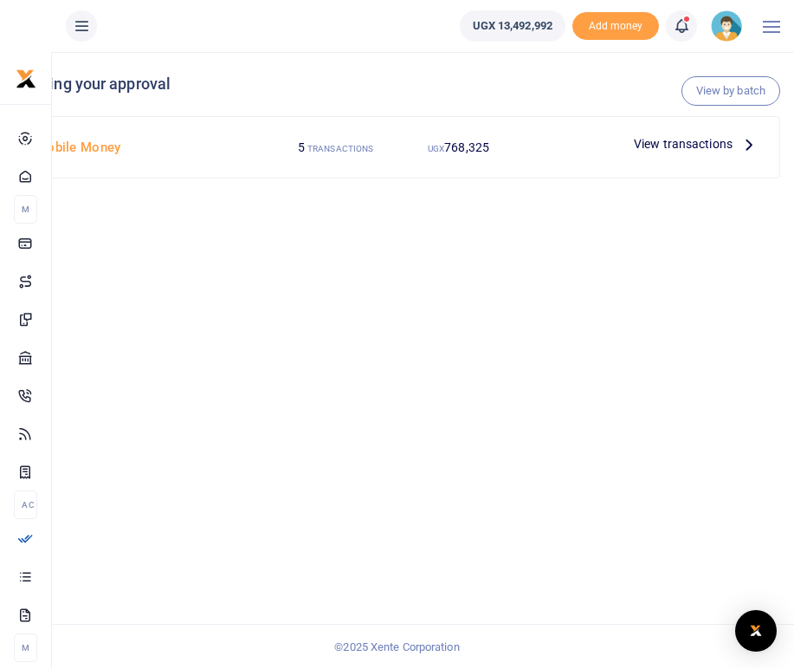
click at [747, 145] on icon at bounding box center [749, 143] width 19 height 19
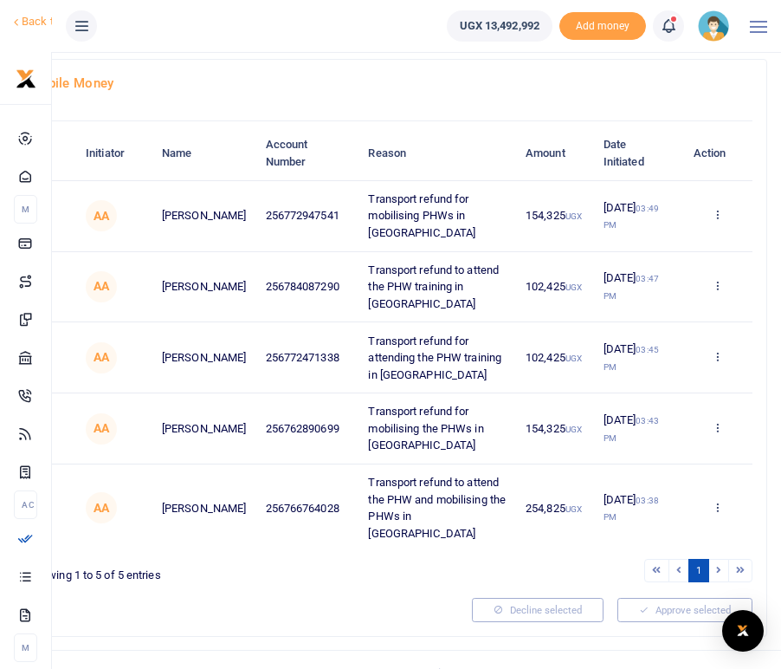
scroll to position [103, 0]
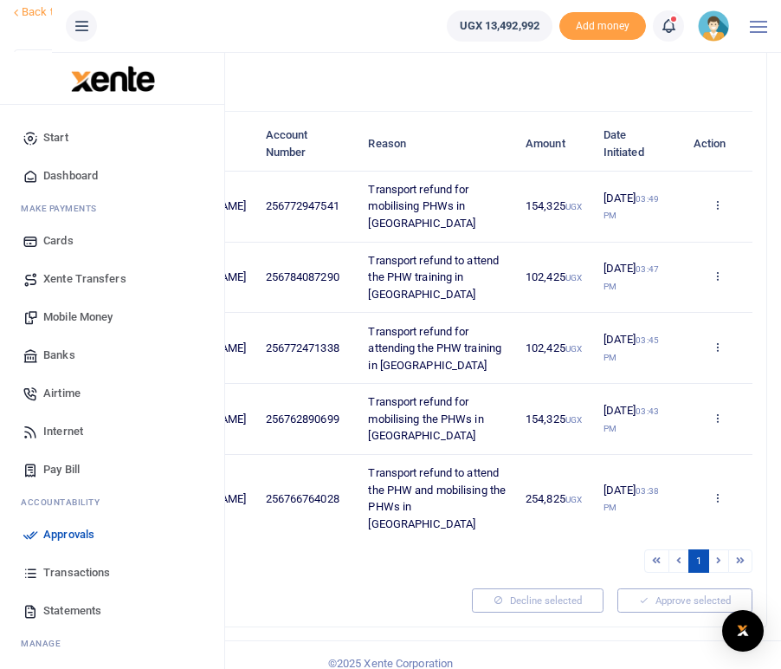
click at [75, 317] on span "Mobile Money" at bounding box center [77, 316] width 69 height 17
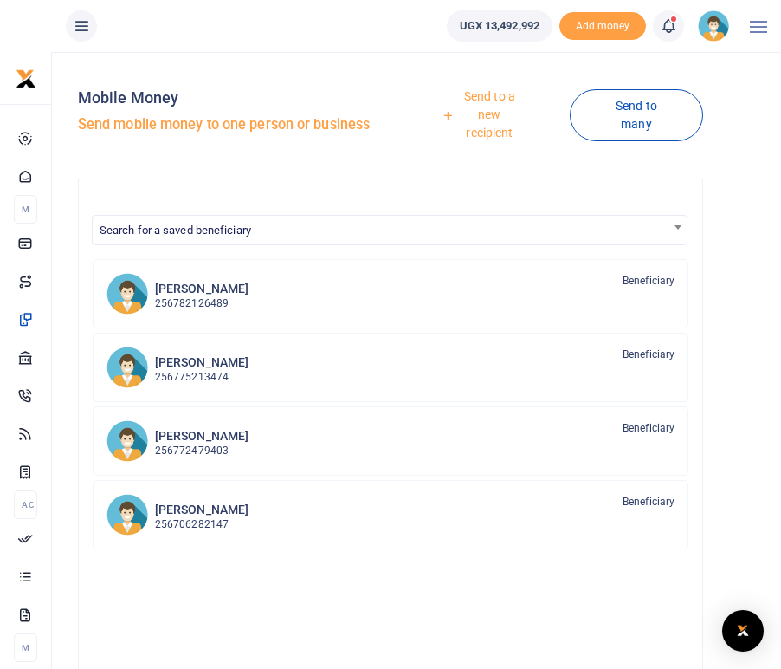
click at [490, 112] on link "Send to a new recipient" at bounding box center [484, 115] width 172 height 68
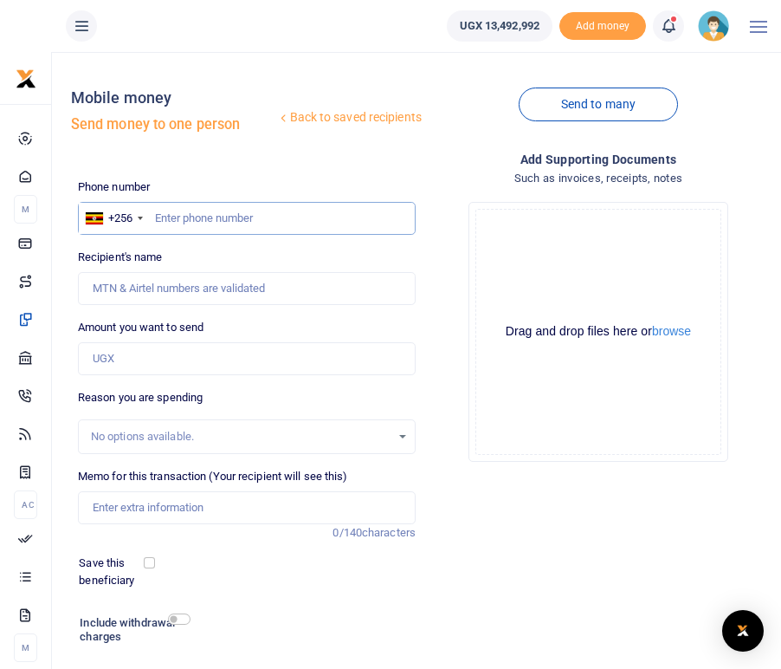
click at [172, 217] on input "text" at bounding box center [247, 218] width 338 height 33
type input "0782391888"
type input "[PERSON_NAME]"
type input "0782391888"
click at [138, 355] on input "Amount you want to send" at bounding box center [247, 358] width 338 height 33
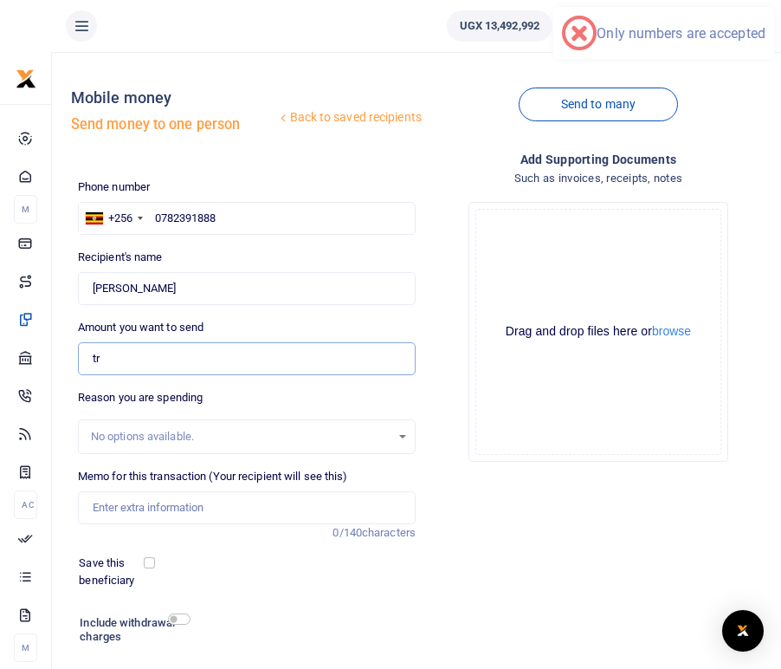
type input "t"
type input "100,000"
click at [260, 390] on div "Reason you are spending No options available." at bounding box center [247, 421] width 338 height 65
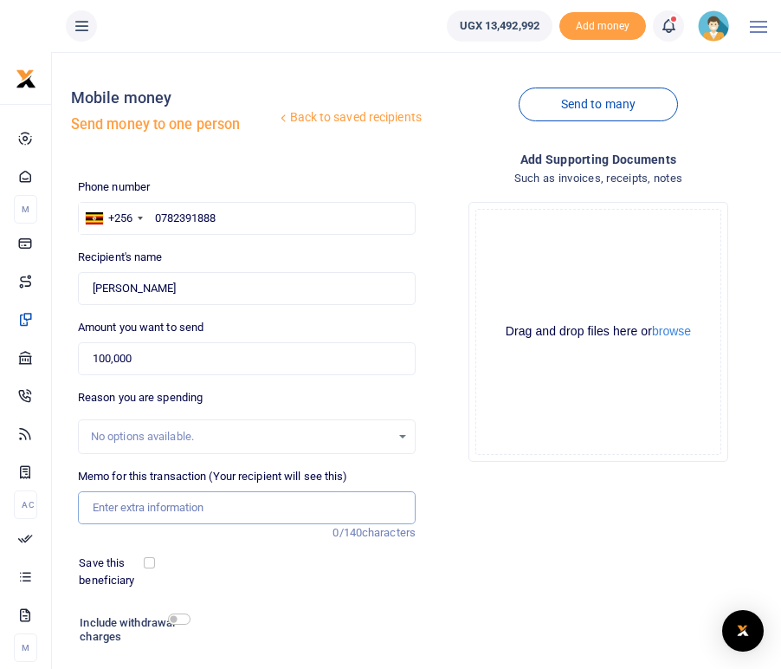
click at [140, 509] on input "Memo for this transaction (Your recipient will see this)" at bounding box center [247, 507] width 338 height 33
type input "Transport refund attending the PHW training in [GEOGRAPHIC_DATA]"
click at [227, 565] on div "Save this beneficiary" at bounding box center [236, 571] width 328 height 34
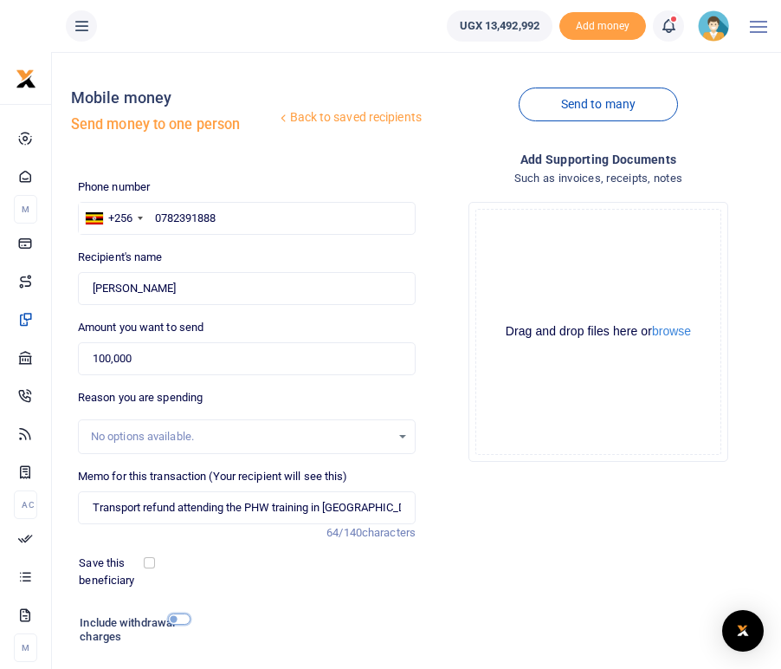
click at [182, 624] on input "checkbox" at bounding box center [179, 618] width 23 height 11
checkbox input "true"
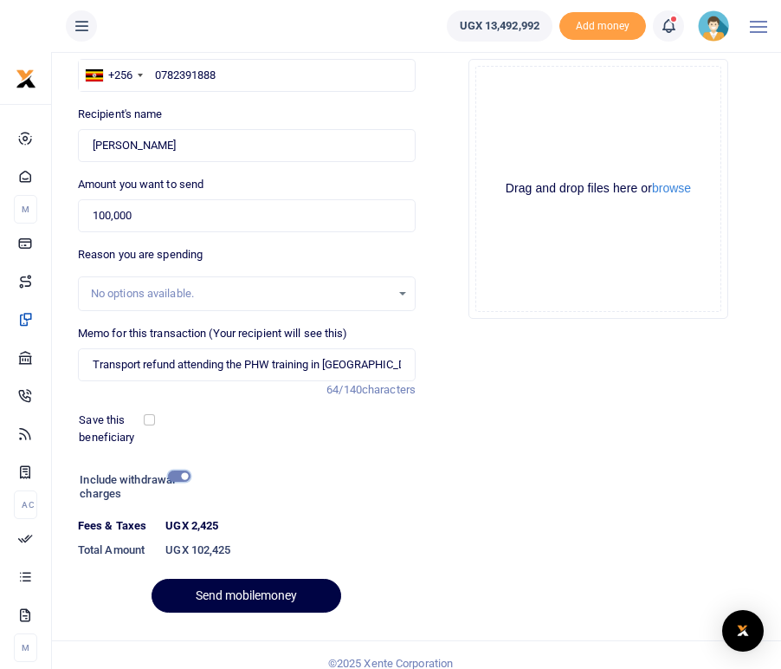
scroll to position [159, 0]
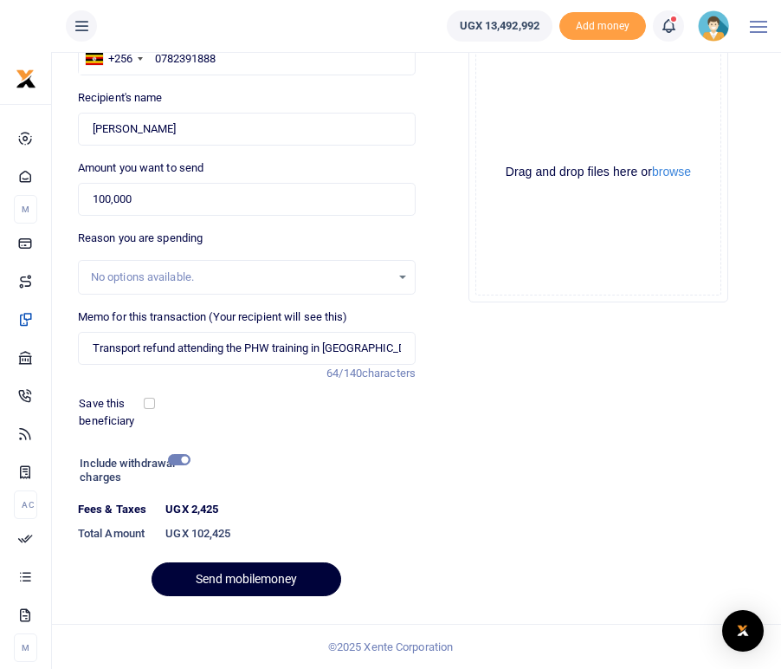
click at [234, 581] on button "Send mobilemoney" at bounding box center [247, 579] width 190 height 34
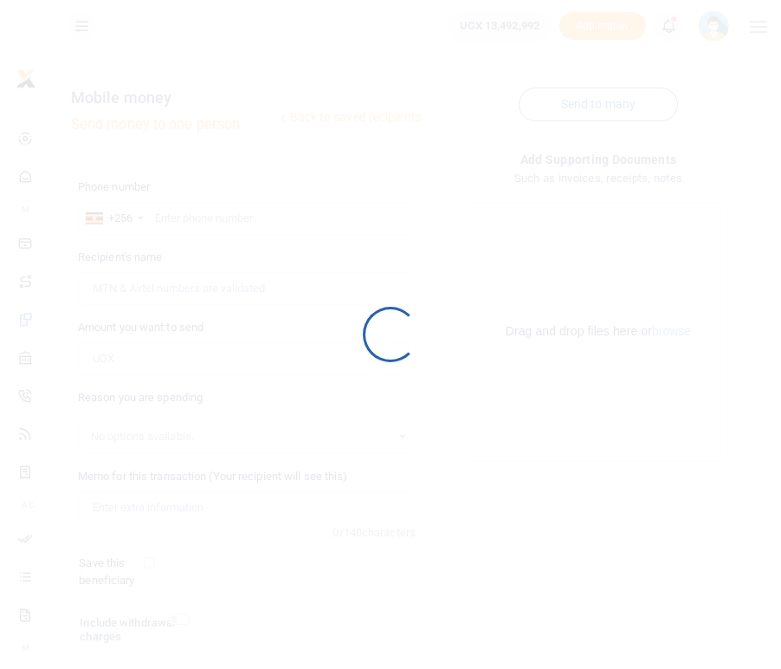
scroll to position [112, 0]
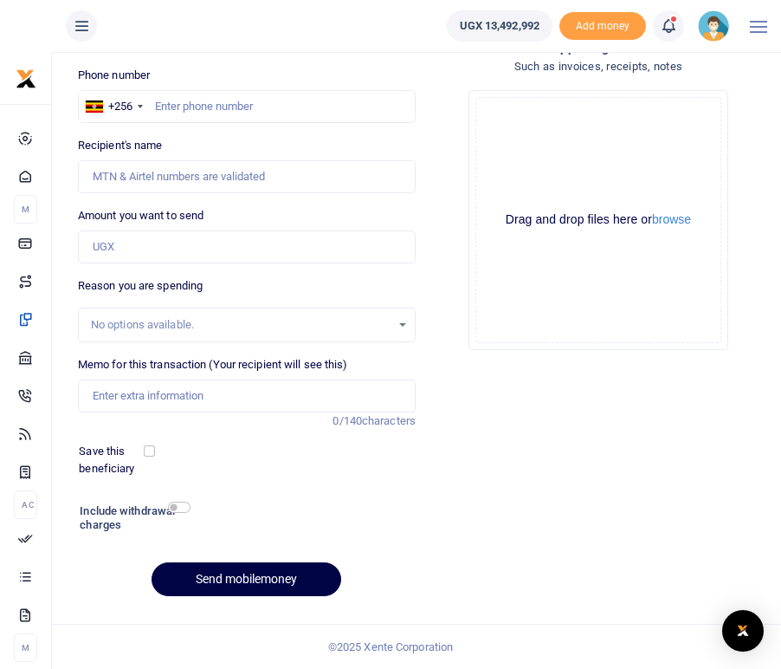
click at [670, 24] on icon at bounding box center [668, 25] width 17 height 19
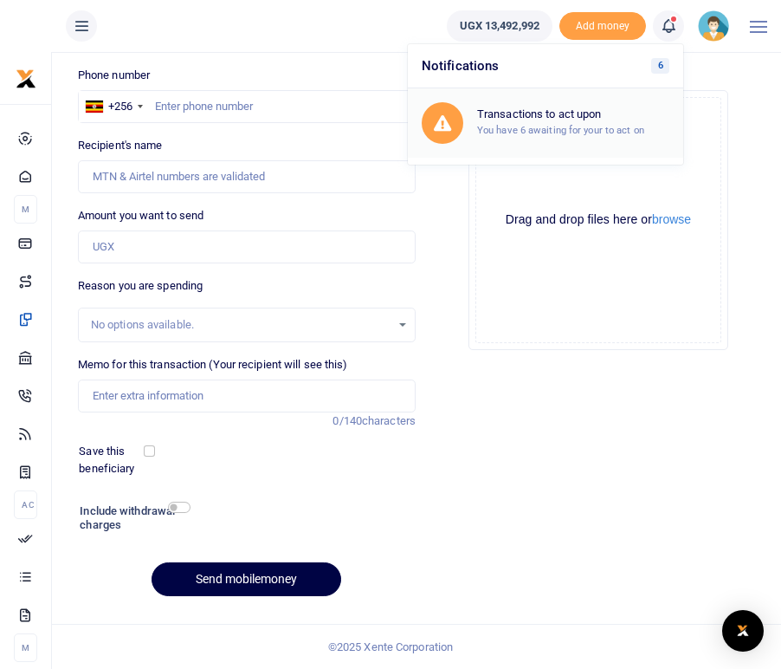
click at [574, 131] on small "You have 6 awaiting for your to act on" at bounding box center [560, 130] width 167 height 12
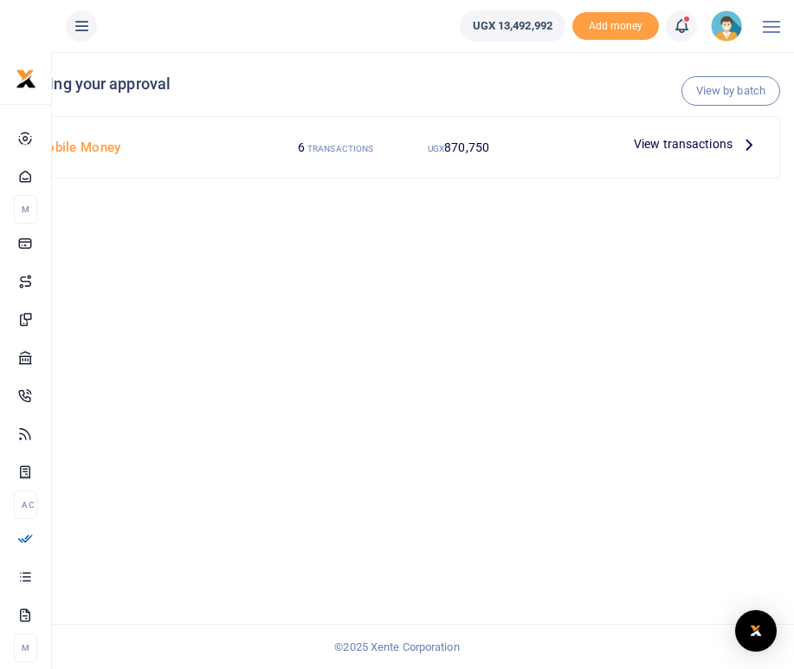
click at [744, 144] on icon at bounding box center [749, 143] width 19 height 19
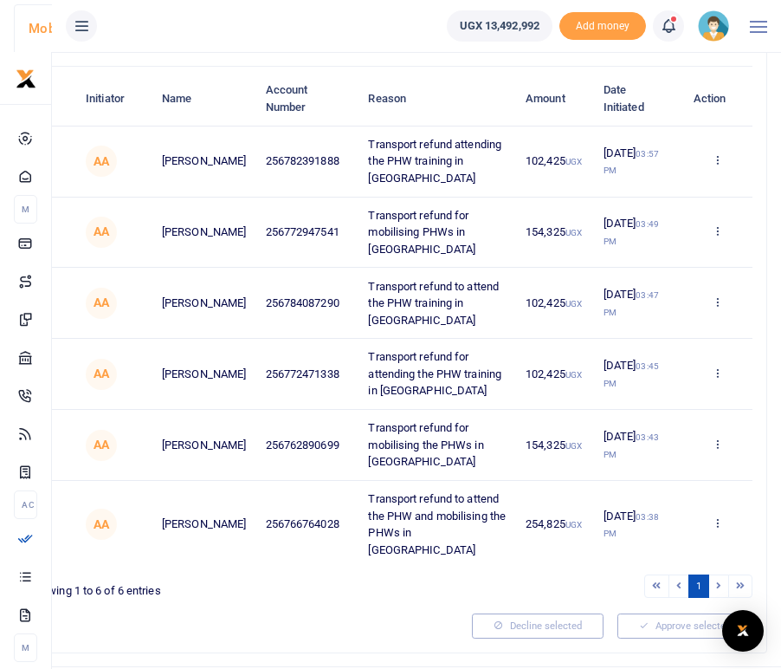
scroll to position [149, 0]
click at [304, 613] on div at bounding box center [244, 625] width 444 height 24
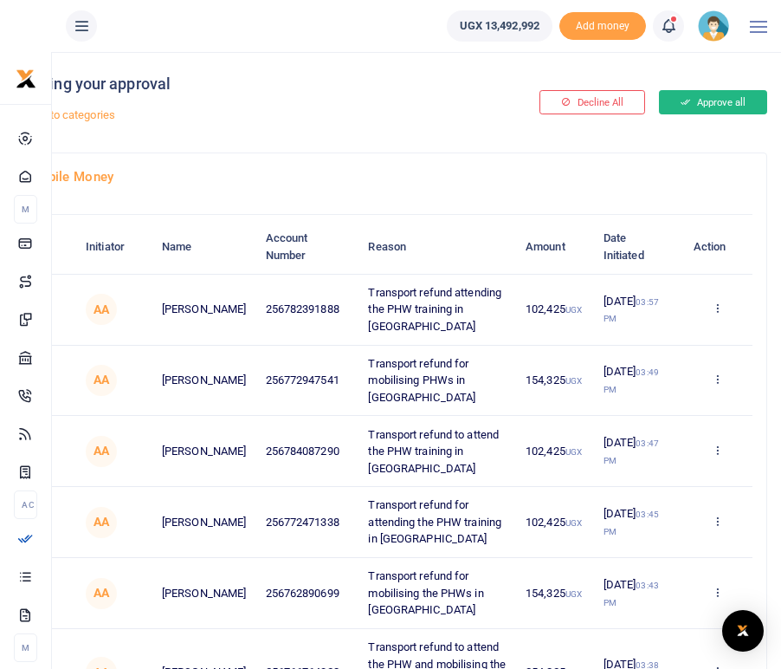
click at [728, 104] on button "Approve all" at bounding box center [713, 102] width 108 height 24
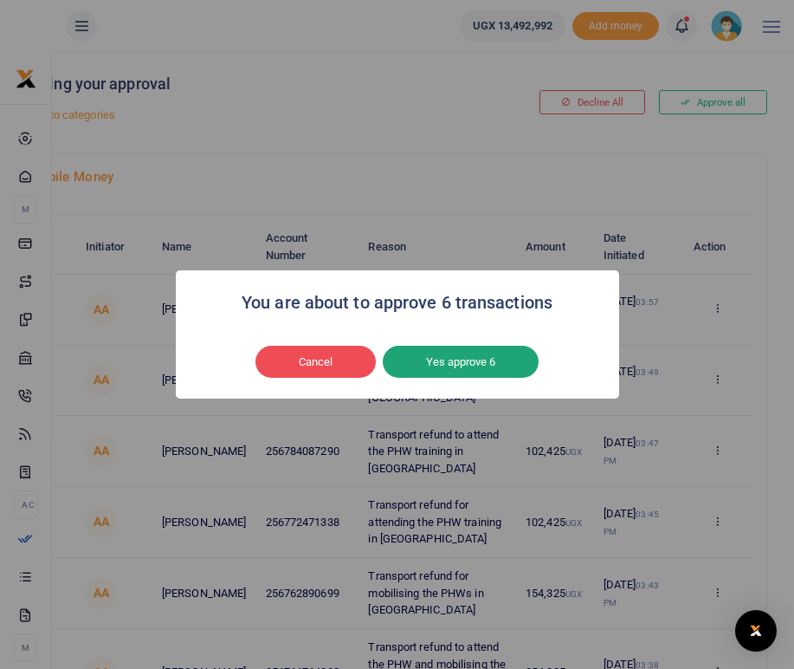
click at [461, 357] on button "Yes approve 6" at bounding box center [461, 362] width 156 height 33
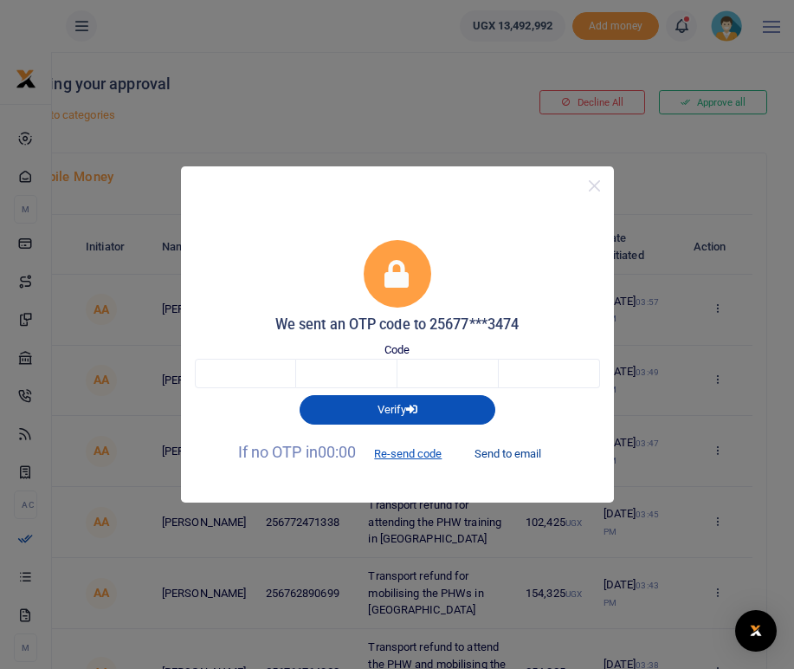
click at [520, 452] on button "Send to email" at bounding box center [508, 452] width 96 height 29
click at [248, 382] on input "text" at bounding box center [245, 373] width 101 height 29
type input "2"
type input "0"
type input "6"
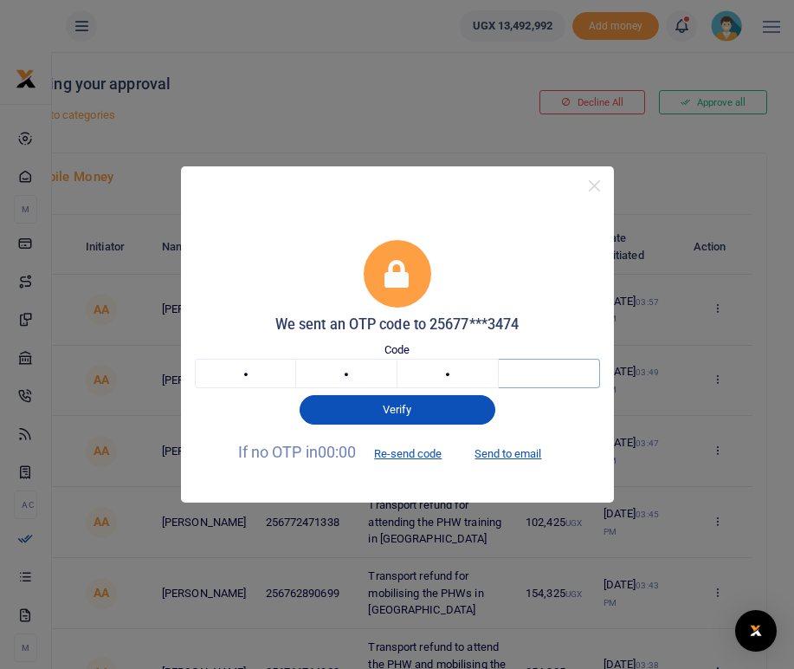
type input "2"
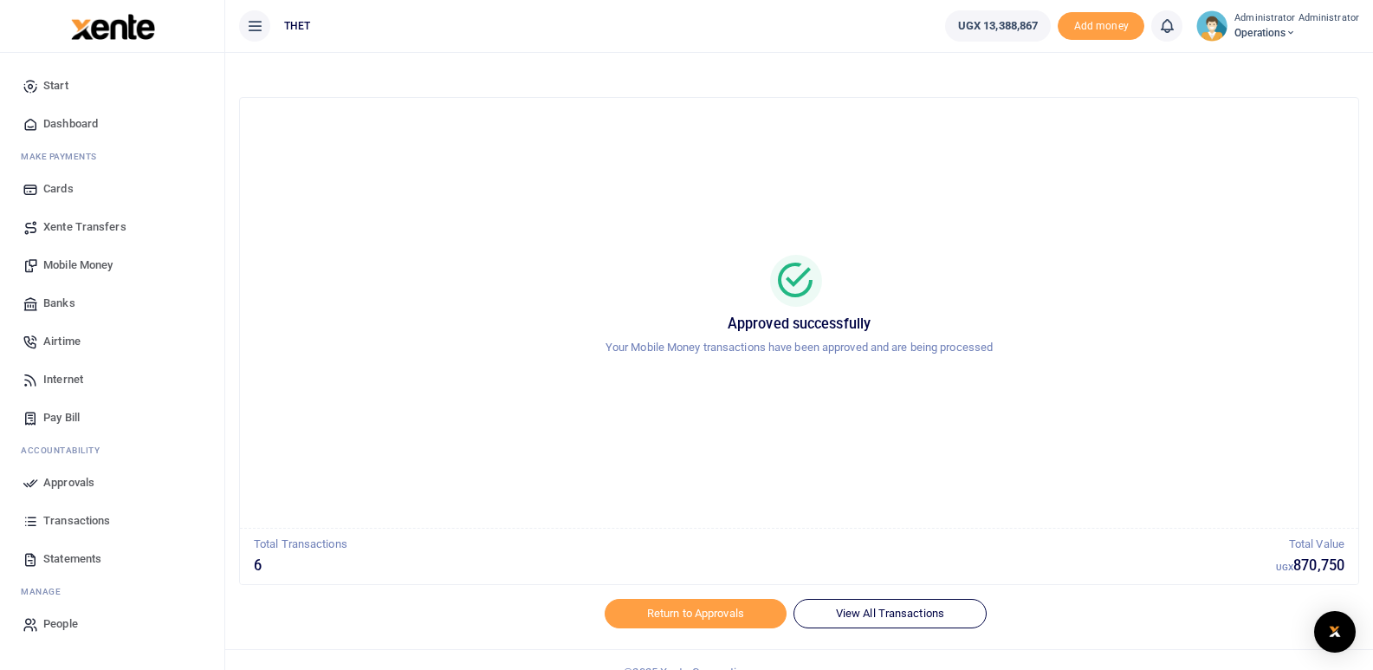
click at [402, 306] on div at bounding box center [799, 281] width 1077 height 52
click at [781, 30] on img at bounding box center [1211, 25] width 31 height 31
click at [65, 523] on span "Transactions" at bounding box center [76, 520] width 67 height 17
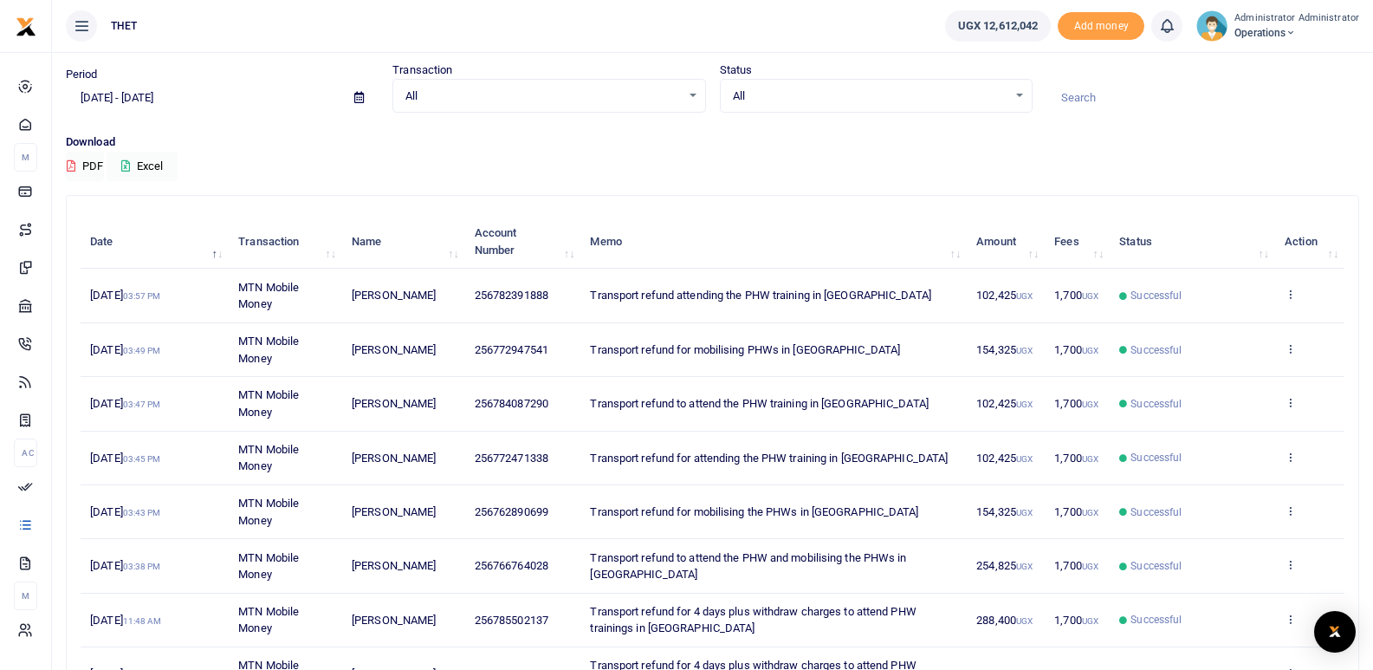
scroll to position [53, 0]
click at [1225, 32] on img at bounding box center [1211, 25] width 31 height 31
click at [1270, 134] on link "Logout" at bounding box center [1285, 126] width 137 height 24
